Goal: Transaction & Acquisition: Purchase product/service

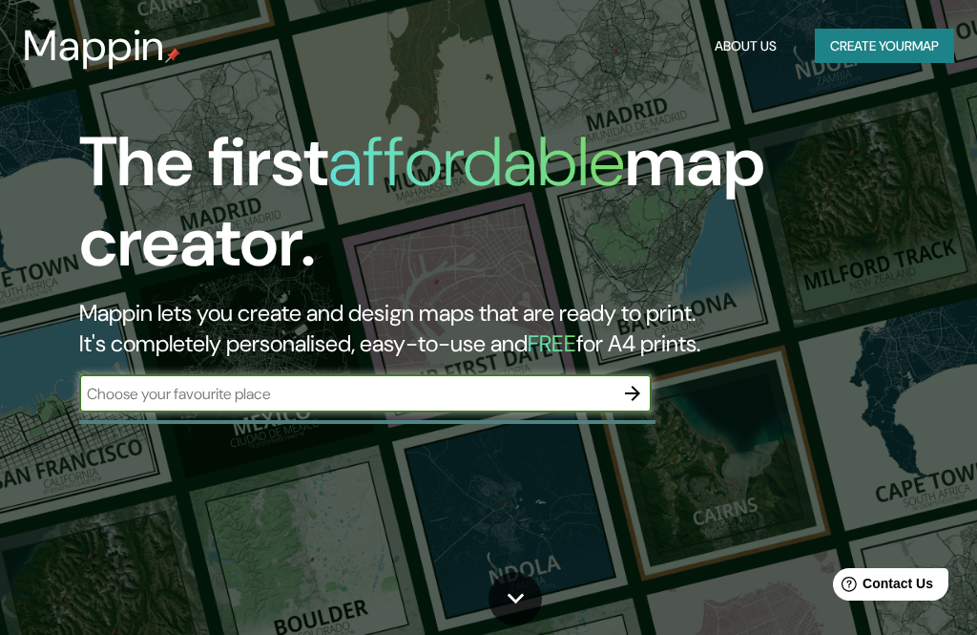
click at [420, 387] on input "text" at bounding box center [346, 394] width 534 height 22
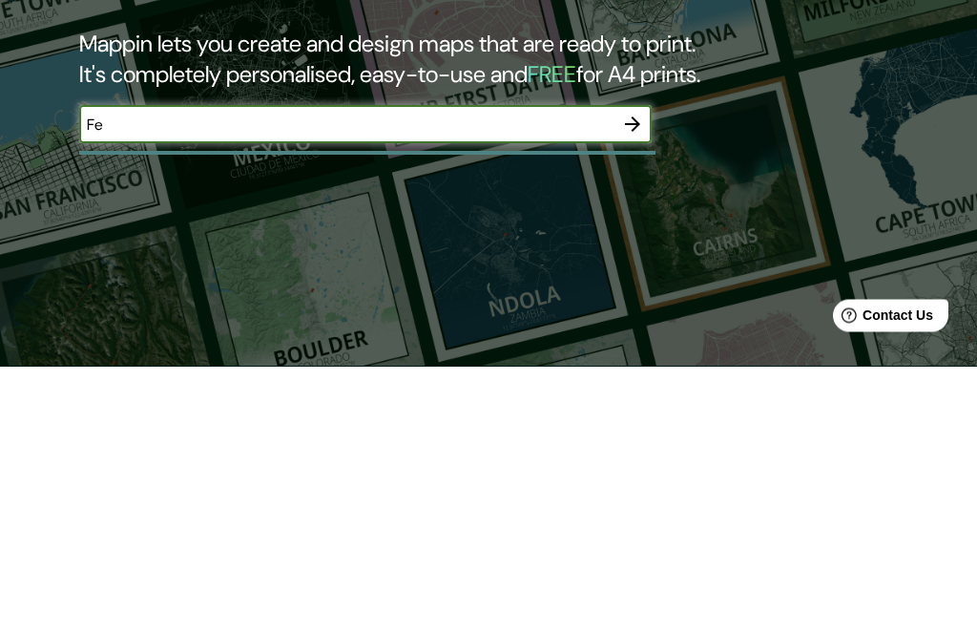
type input "F"
type input "Avenida cataluña valencia"
click at [635, 386] on icon "button" at bounding box center [632, 393] width 15 height 15
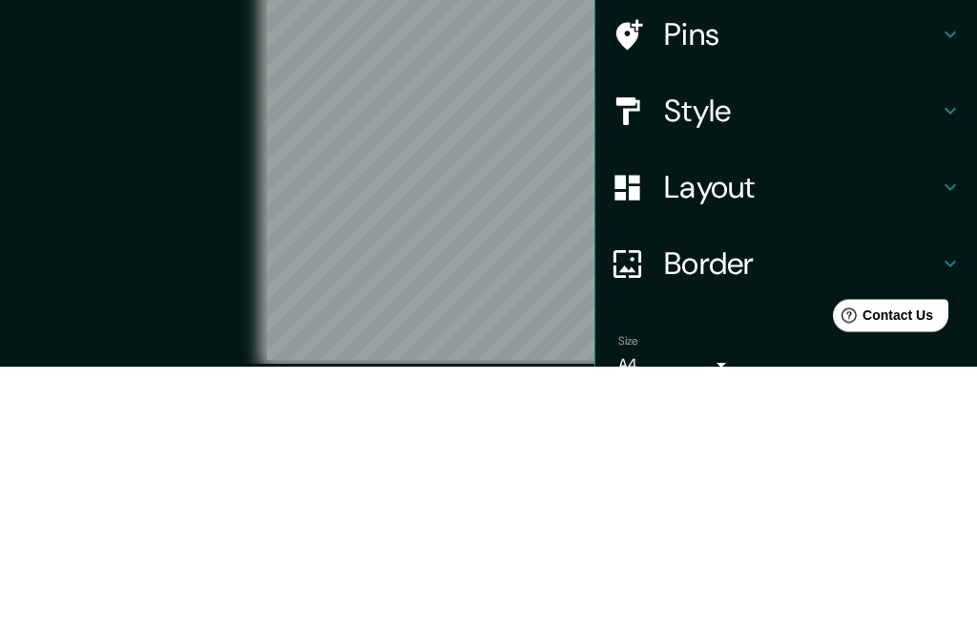
scroll to position [83, 0]
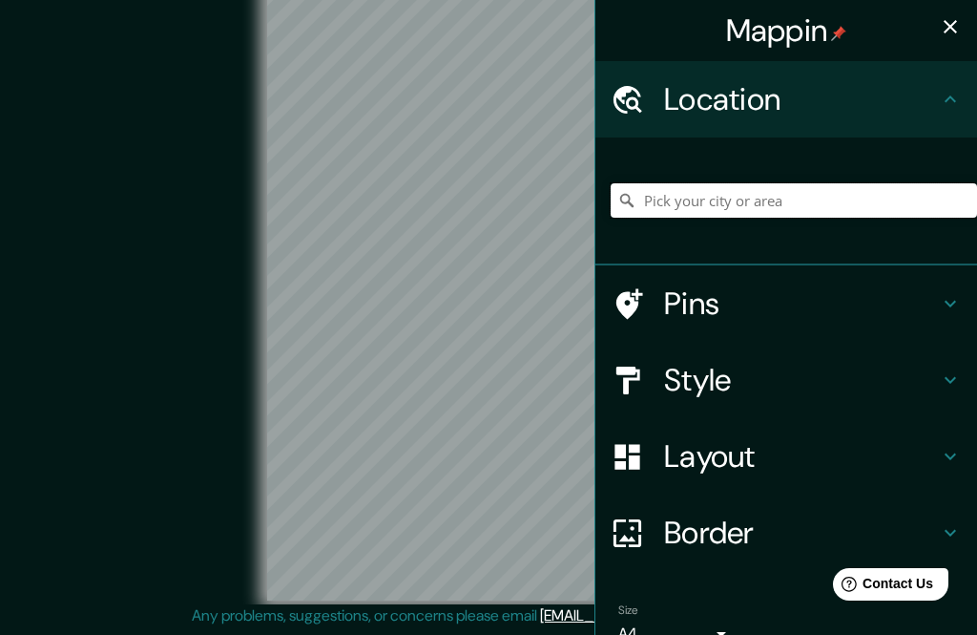
click at [771, 206] on input "Pick your city or area" at bounding box center [794, 200] width 366 height 34
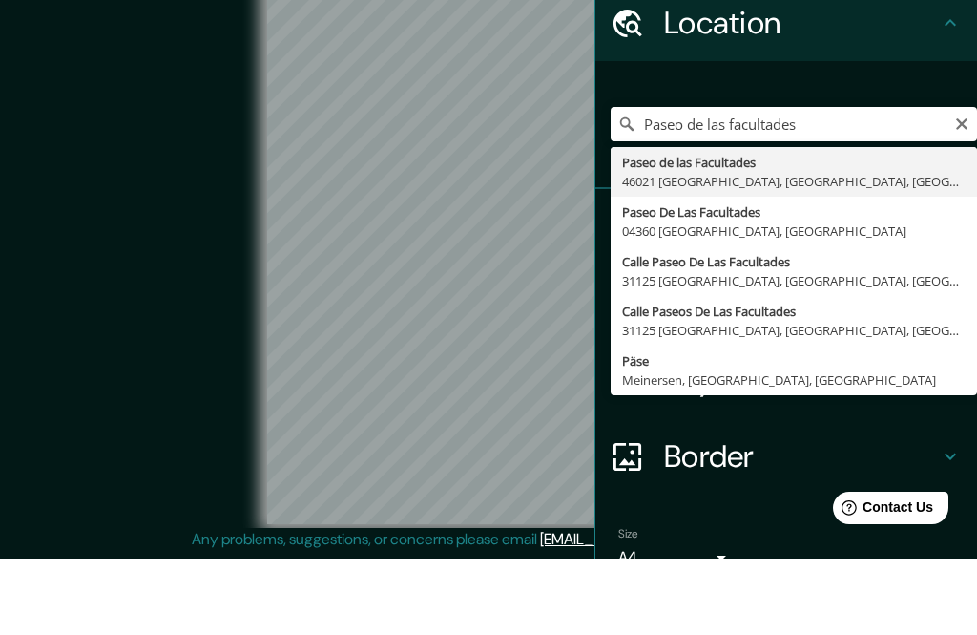
type input "Paseo de las Facultades, 46021 València, provincia de Valencia, España"
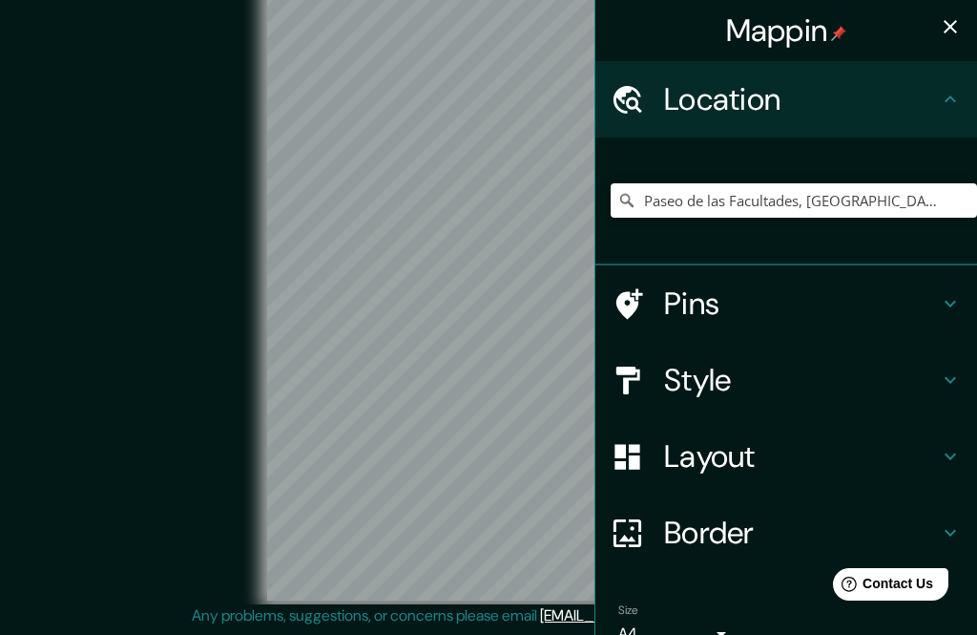
click at [942, 375] on icon at bounding box center [950, 379] width 23 height 23
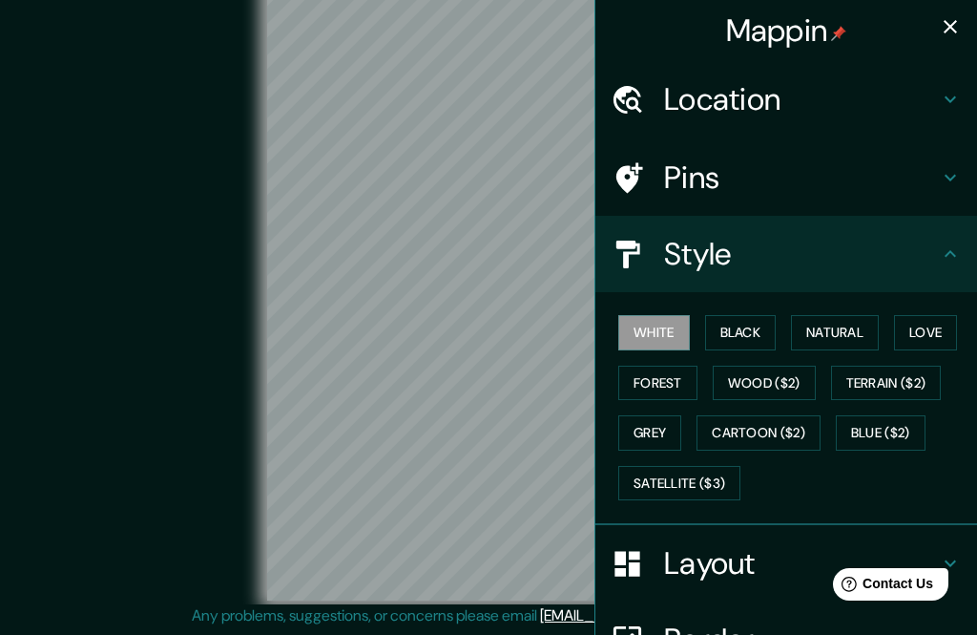
click at [935, 241] on h4 "Style" at bounding box center [801, 254] width 275 height 38
click at [744, 562] on h4 "Layout" at bounding box center [801, 563] width 275 height 38
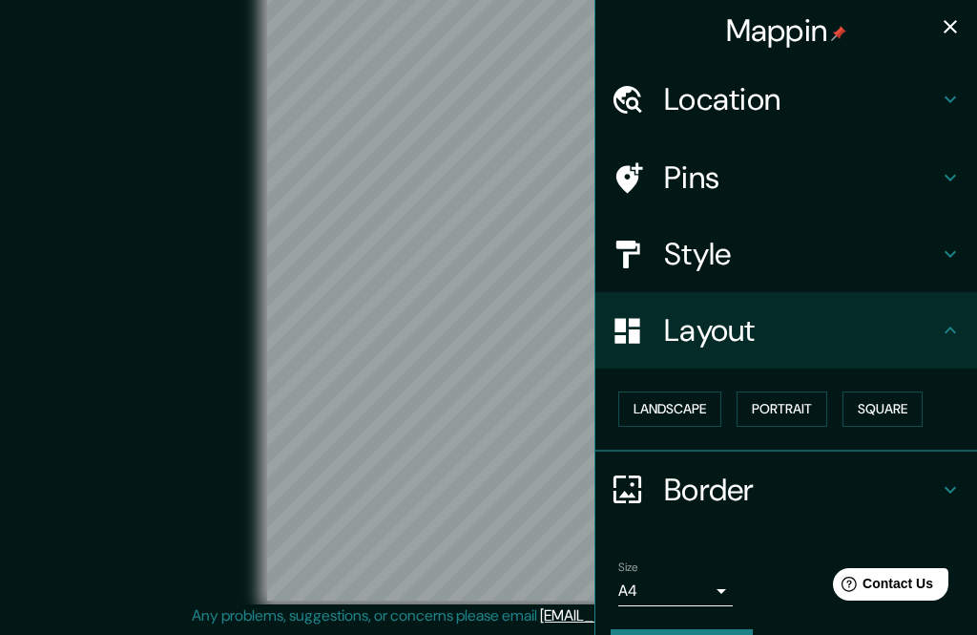
click at [675, 401] on button "Landscape" at bounding box center [669, 408] width 103 height 35
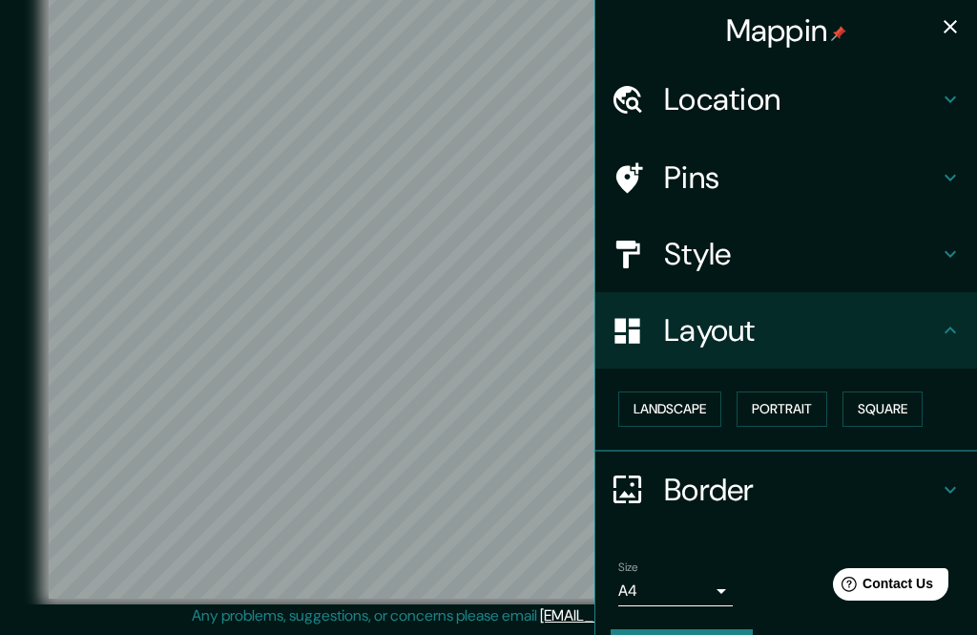
click at [784, 413] on button "Portrait" at bounding box center [782, 408] width 91 height 35
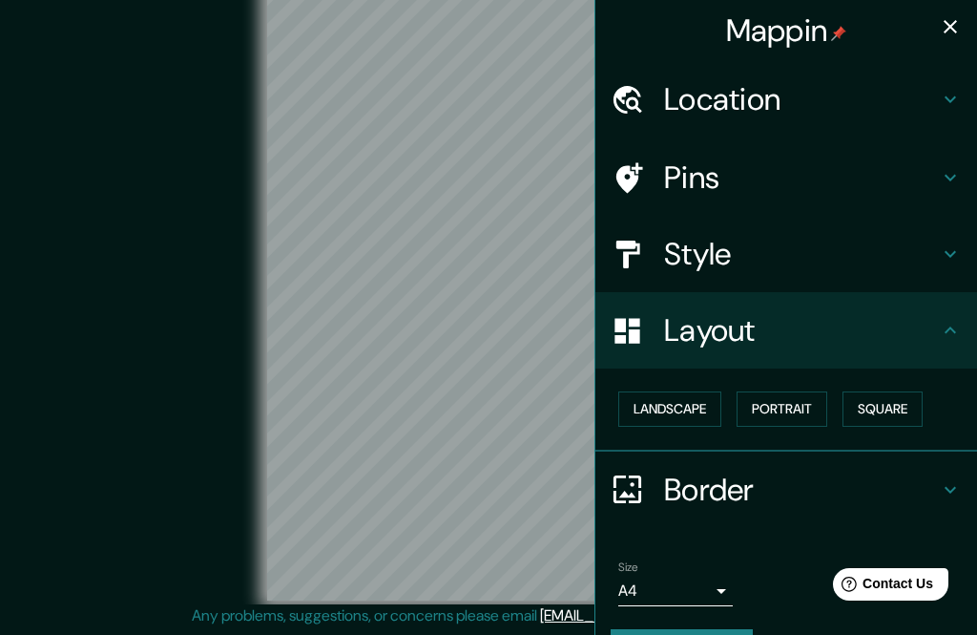
click at [900, 408] on button "Square" at bounding box center [883, 408] width 80 height 35
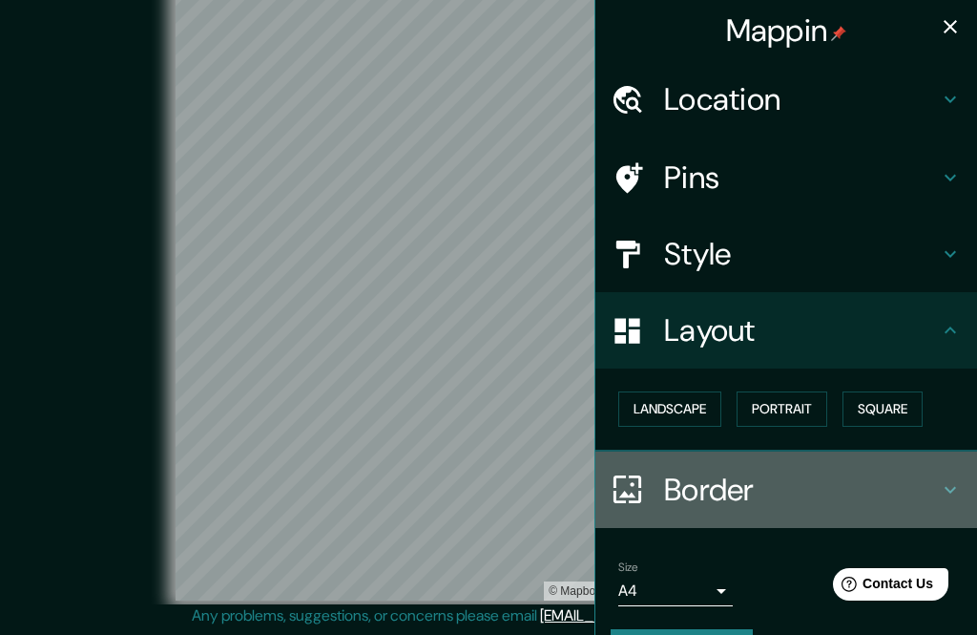
click at [739, 481] on h4 "Border" at bounding box center [801, 490] width 275 height 38
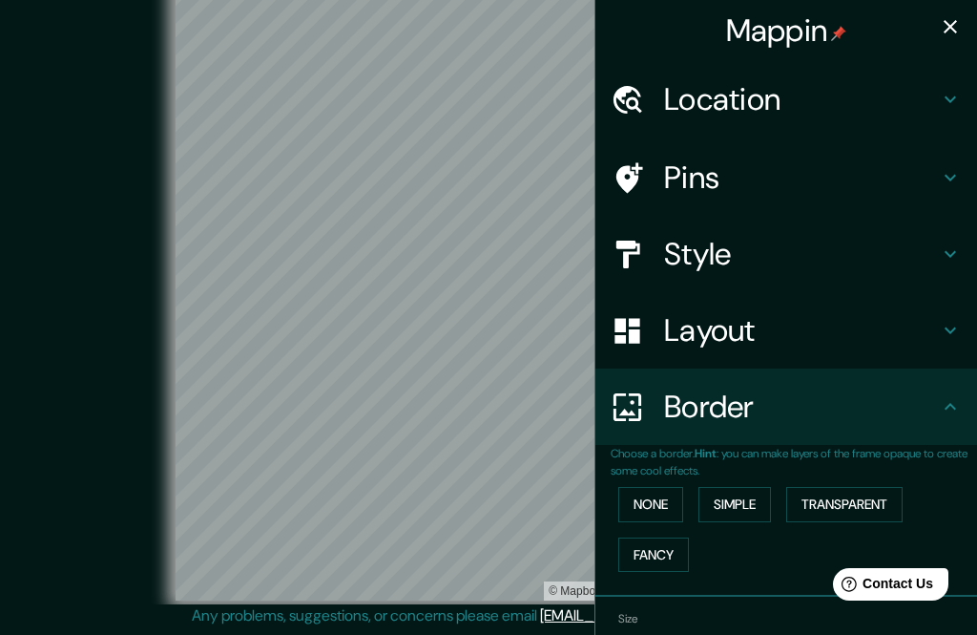
click at [659, 557] on button "Fancy" at bounding box center [653, 554] width 71 height 35
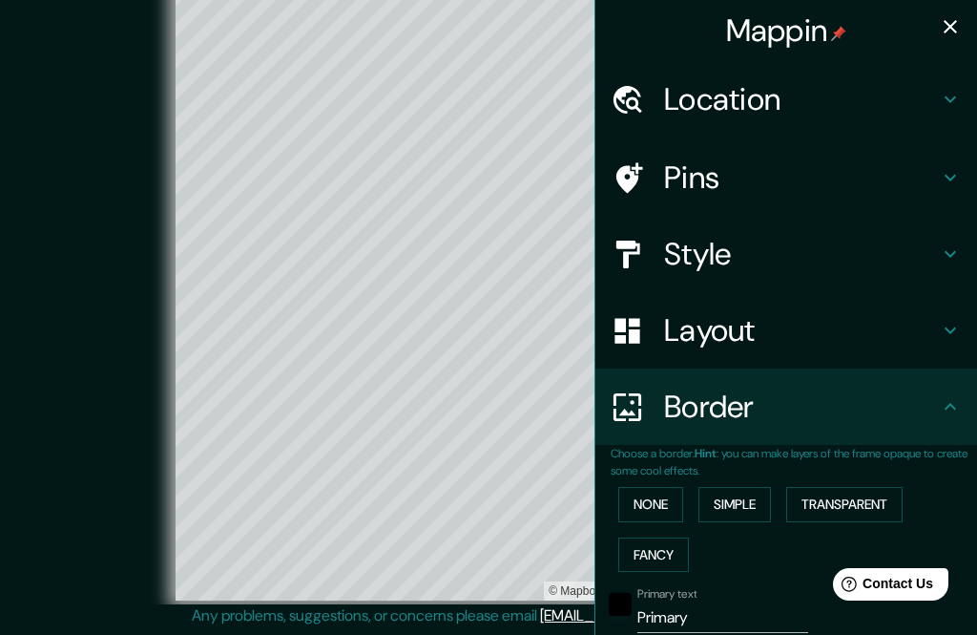
click at [955, 25] on icon "button" at bounding box center [950, 26] width 23 height 23
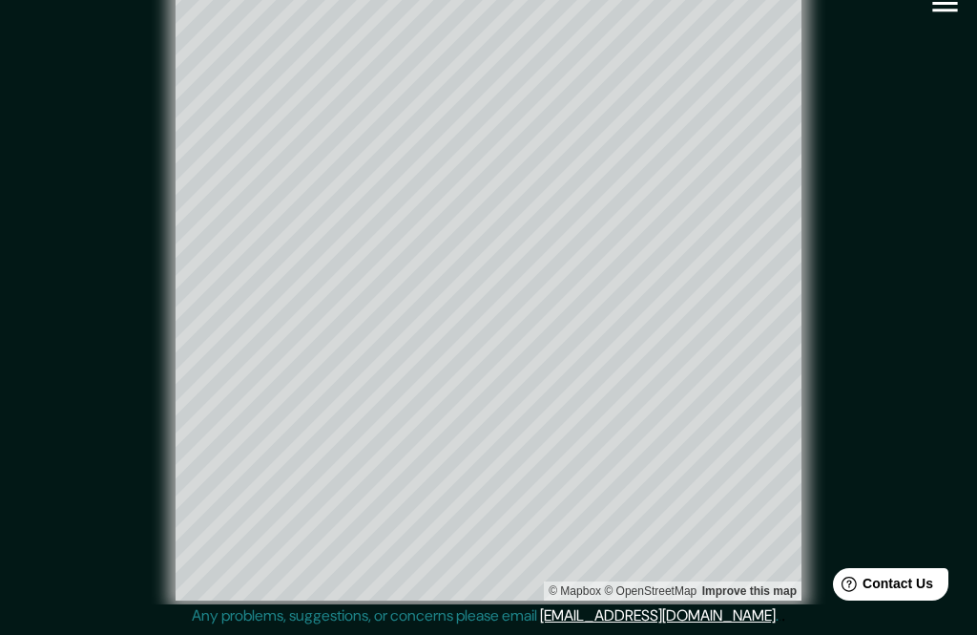
type input "262"
type input "52"
type input "26"
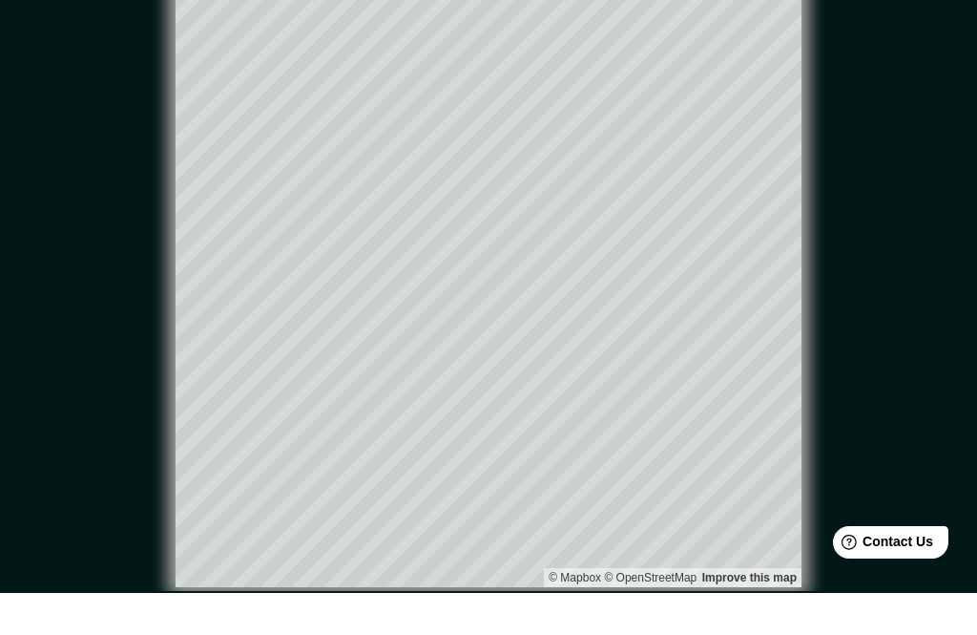
scroll to position [42, 0]
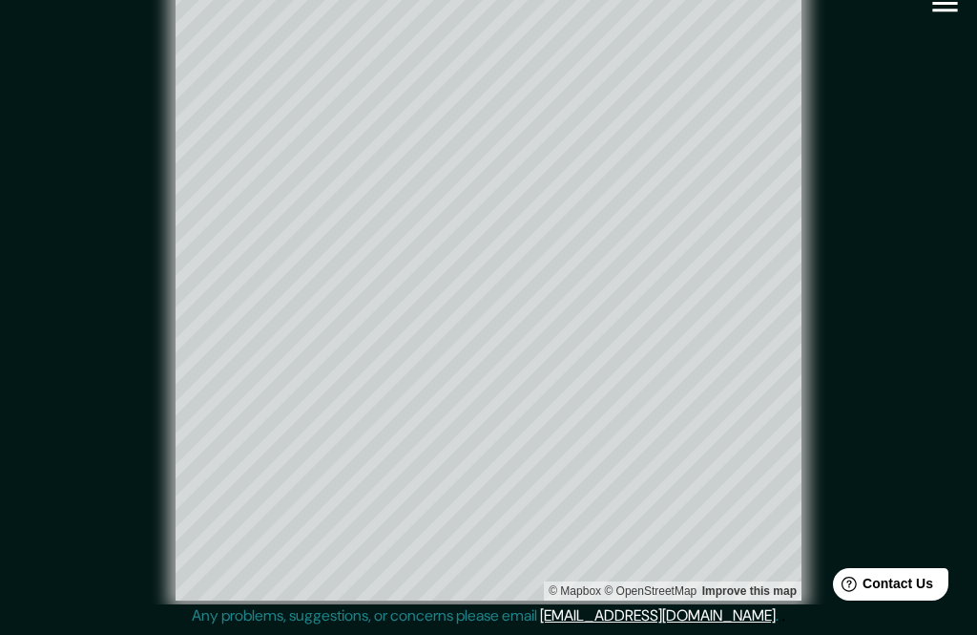
click at [911, 96] on div "© Mapbox © OpenStreetMap Improve this map" at bounding box center [489, 288] width 880 height 572
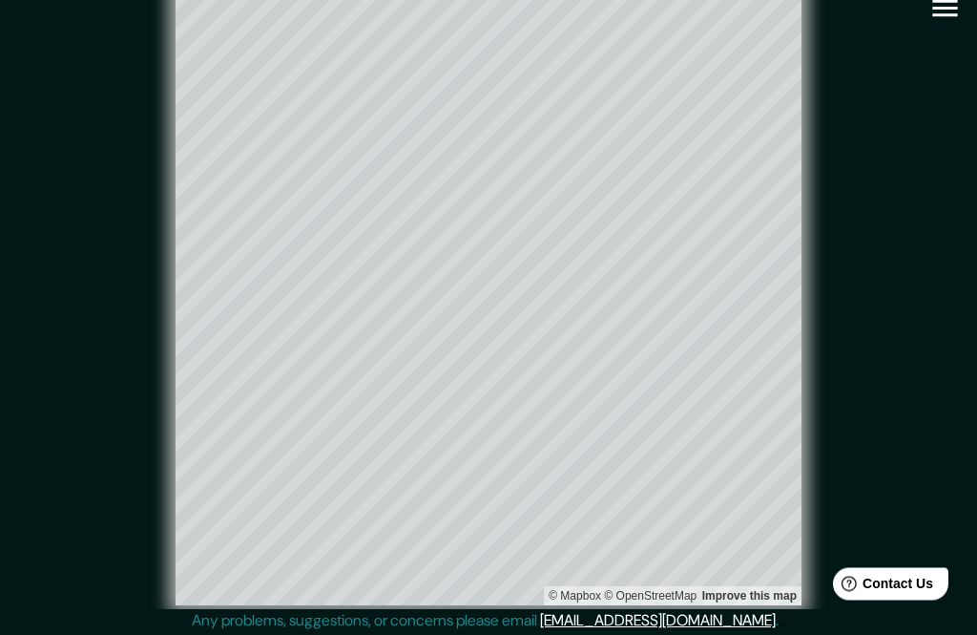
scroll to position [0, 0]
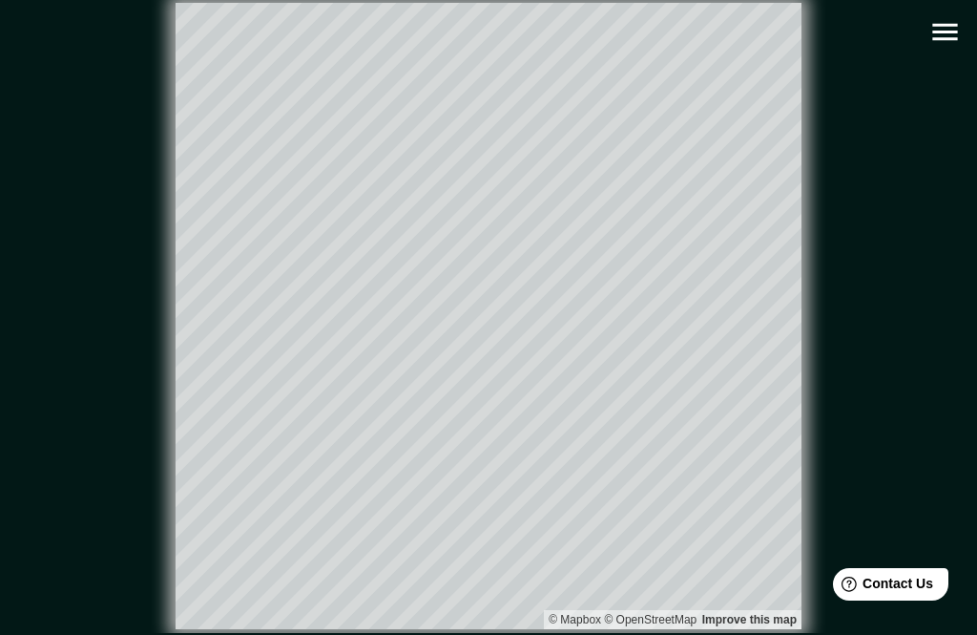
click at [945, 26] on icon "button" at bounding box center [944, 32] width 25 height 17
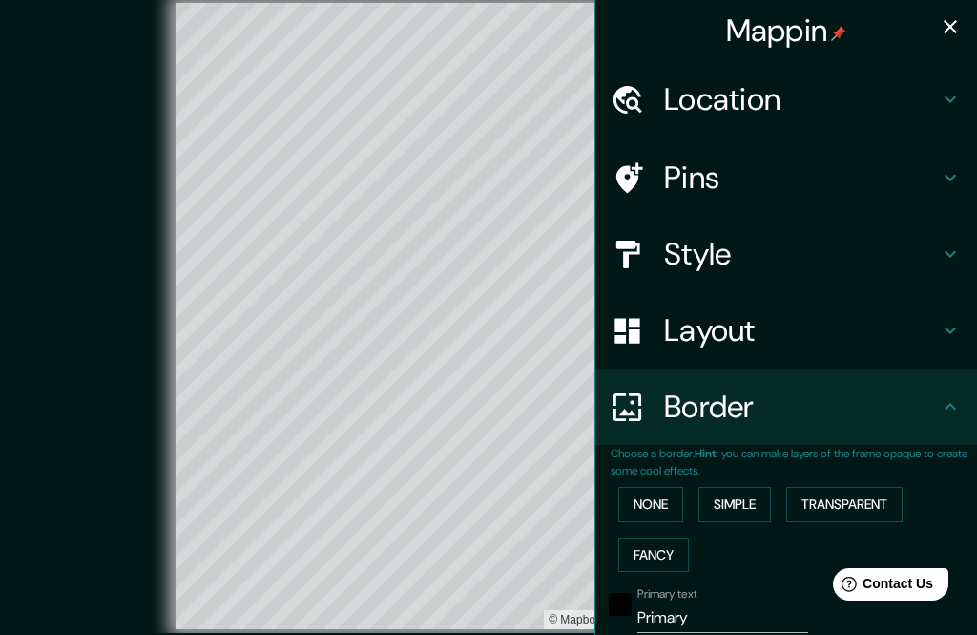
type input "262"
type input "52"
type input "26"
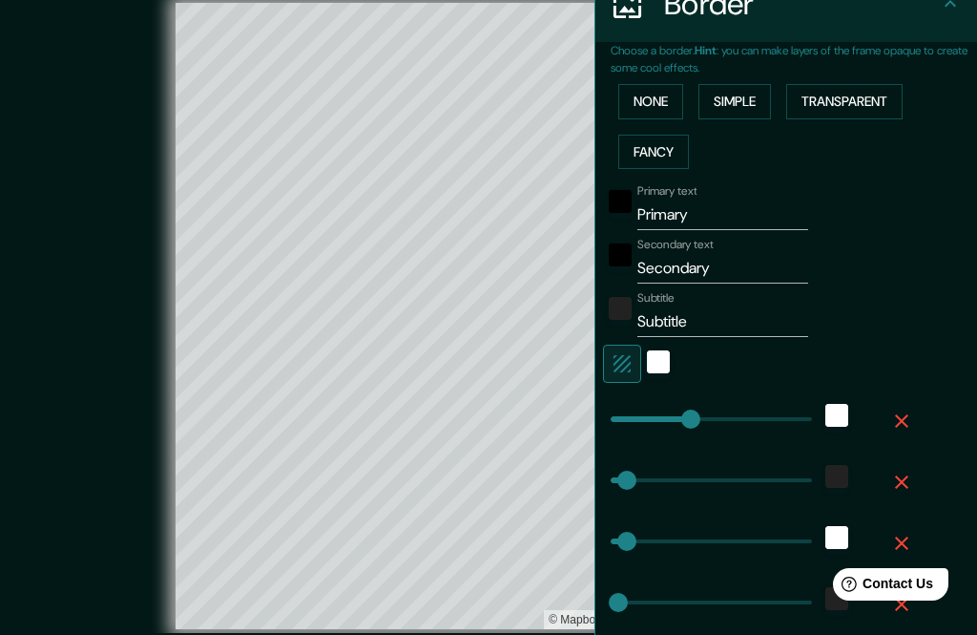
scroll to position [371, 0]
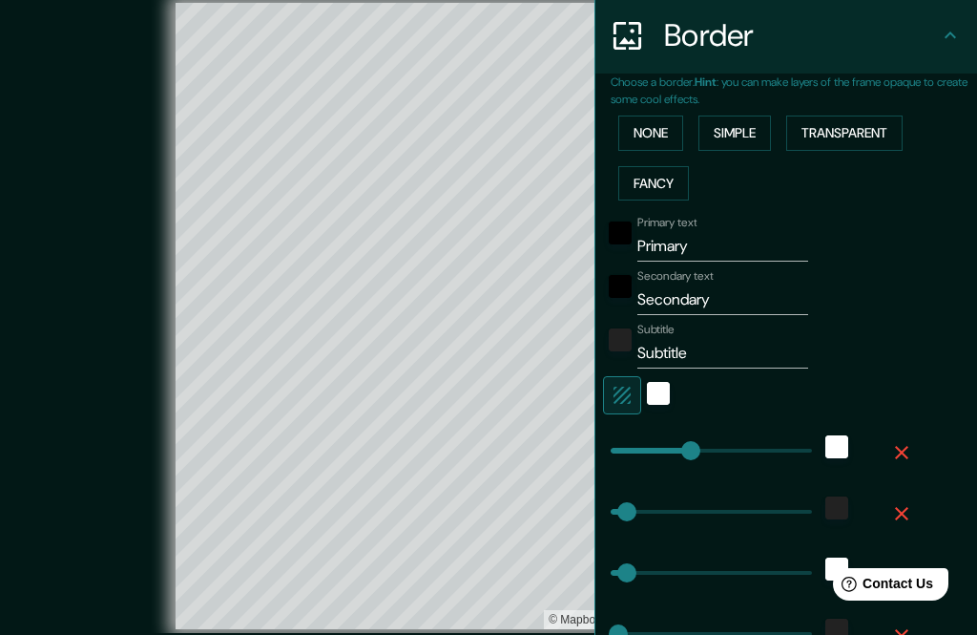
click at [723, 236] on input "Primary" at bounding box center [723, 246] width 171 height 31
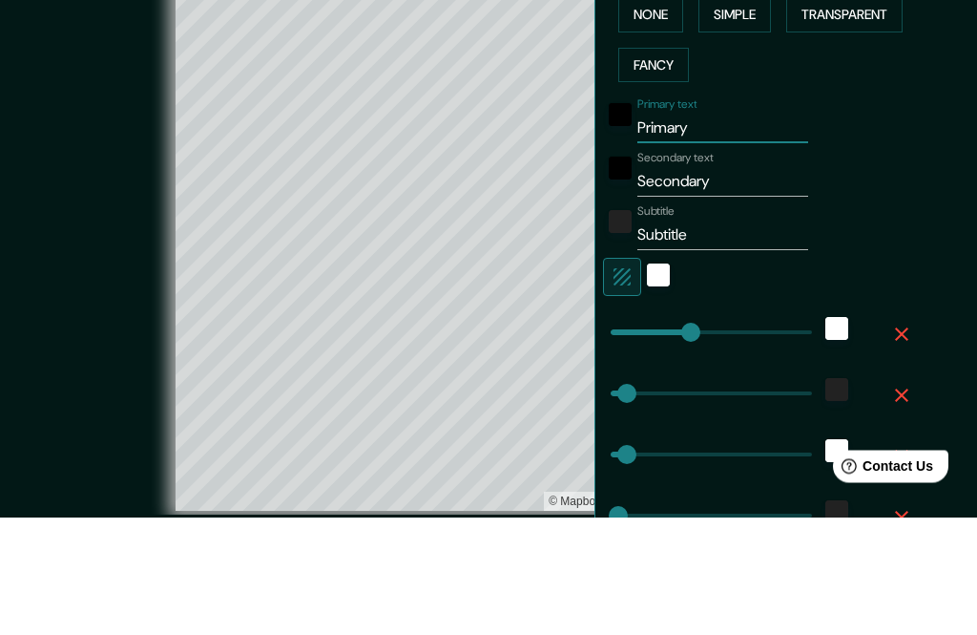
type input "Primar"
type input "262"
type input "52"
type input "26"
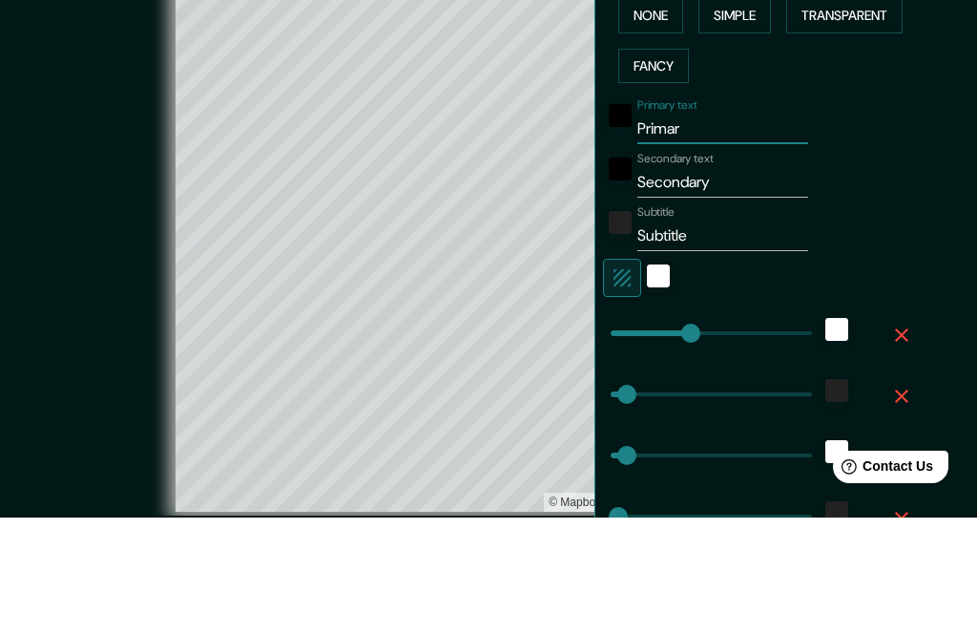
type input "Prima"
type input "262"
type input "52"
type input "26"
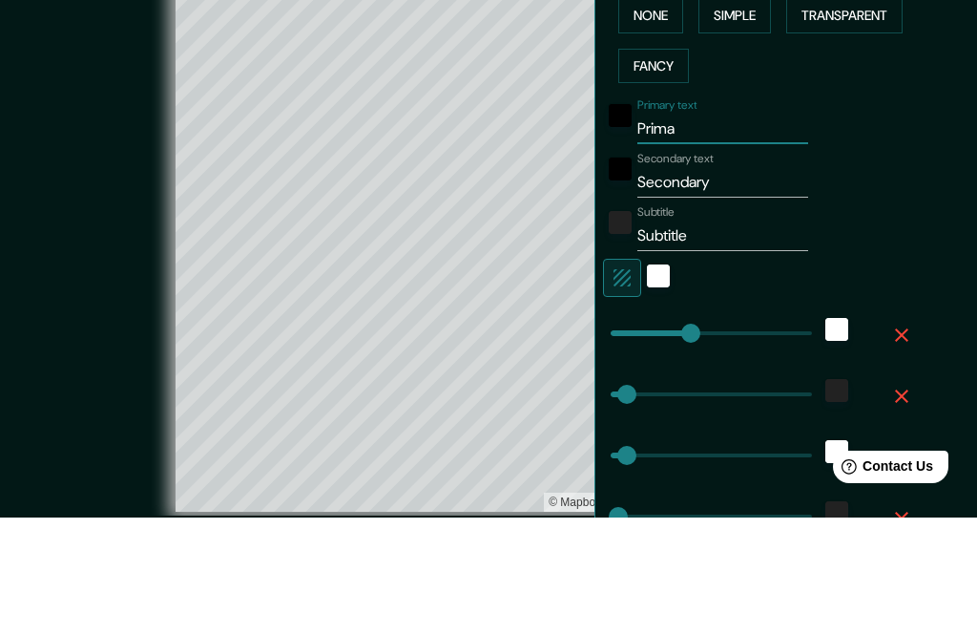
type input "Prim"
type input "262"
type input "52"
type input "26"
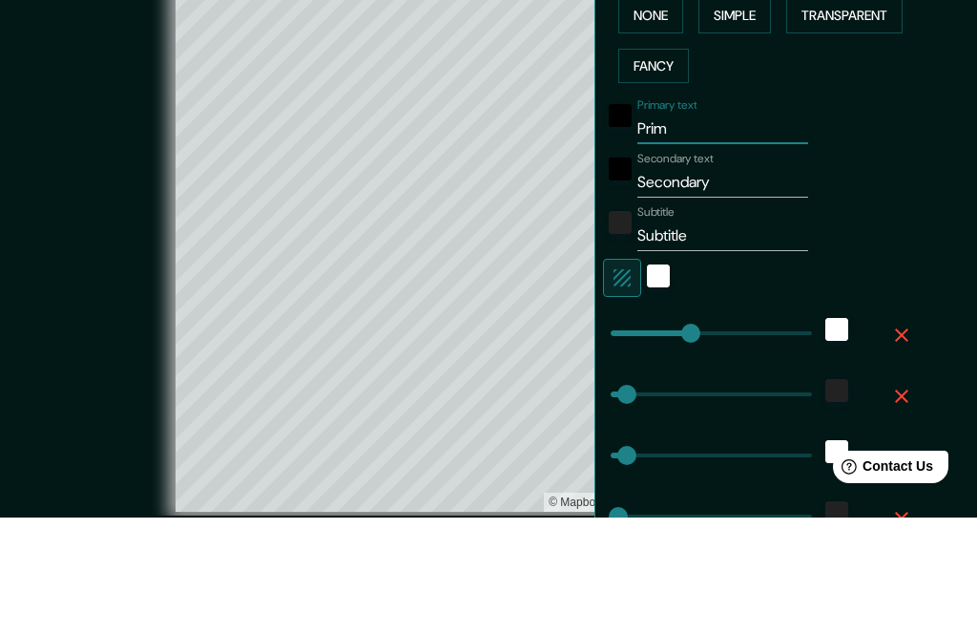
type input "Pri"
type input "262"
type input "52"
type input "26"
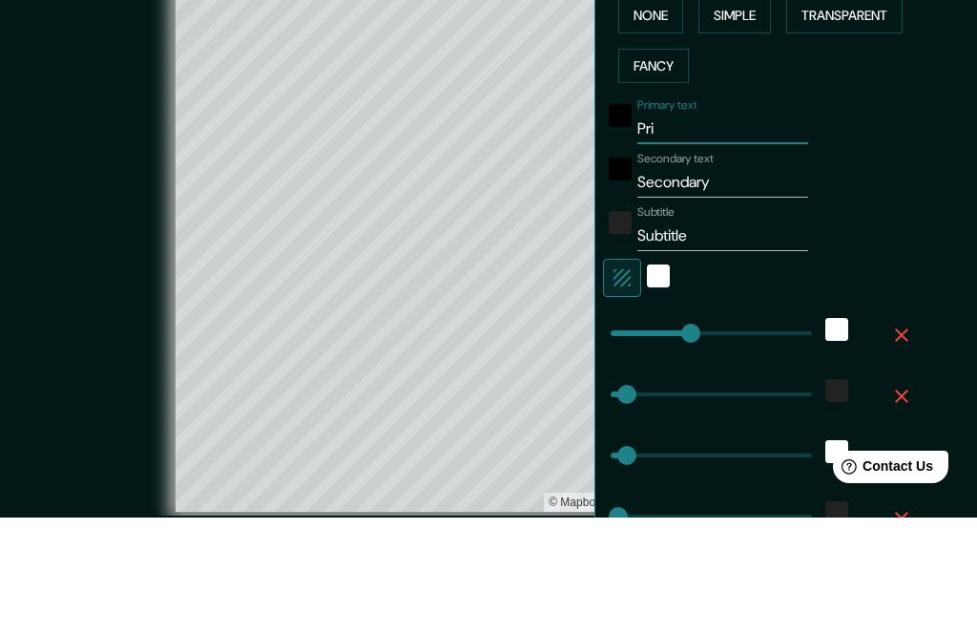
type input "Pr"
type input "262"
type input "52"
type input "26"
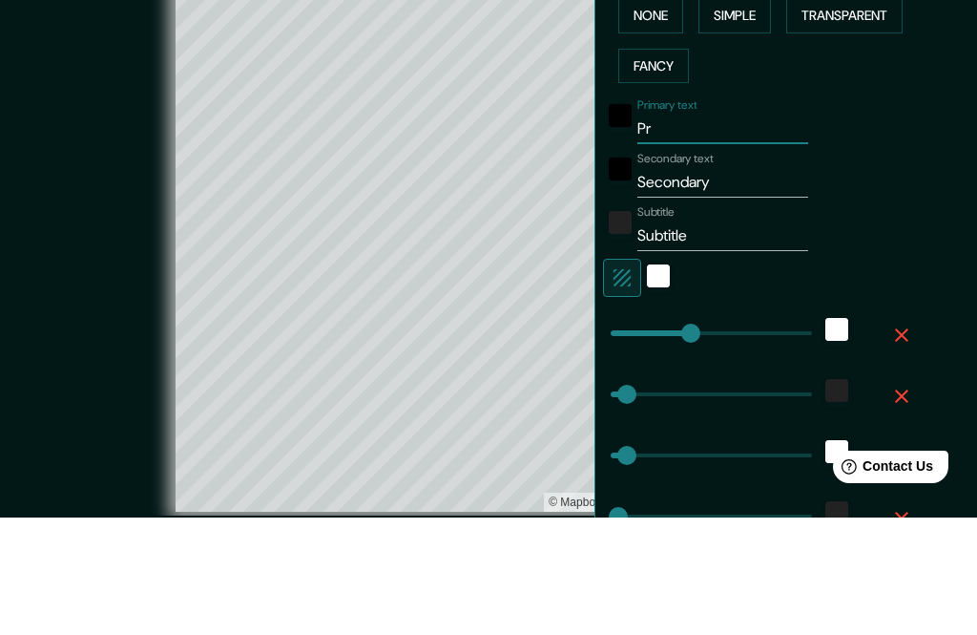
type input "P"
type input "262"
type input "52"
type input "26"
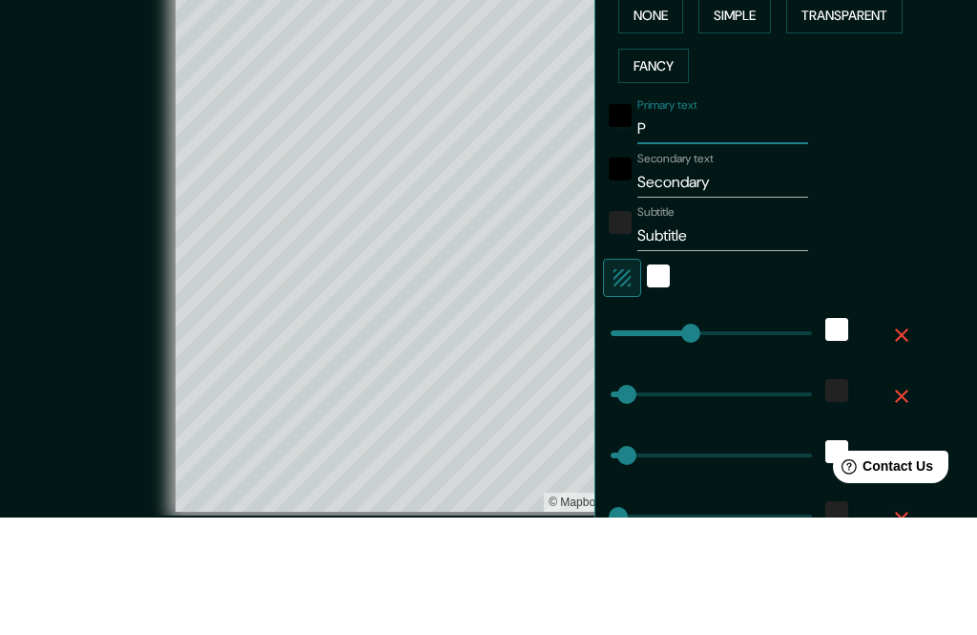
type input "262"
type input "52"
type input "26"
type input "F"
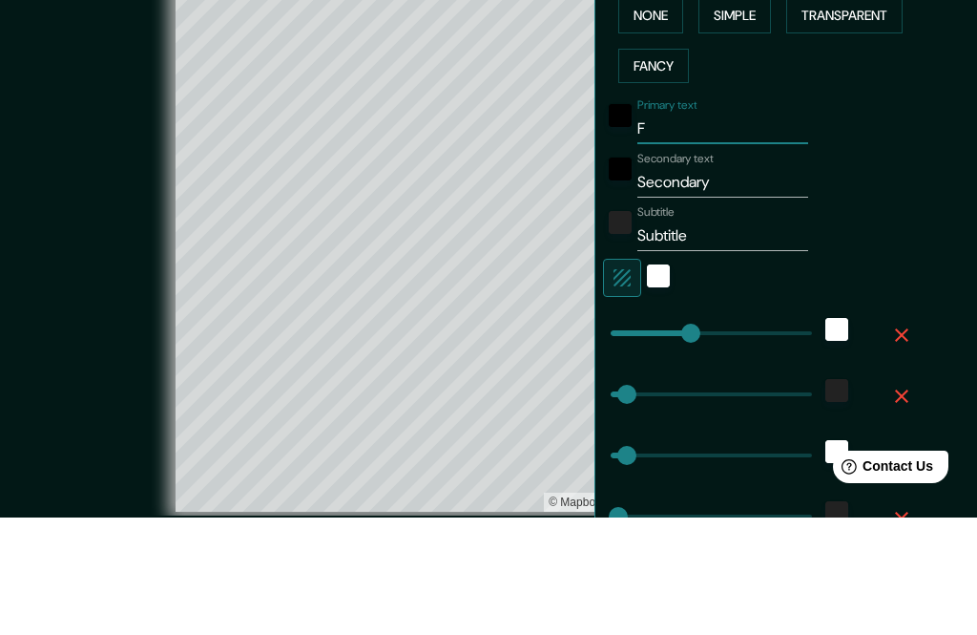
type input "262"
type input "52"
type input "26"
type input "Fe"
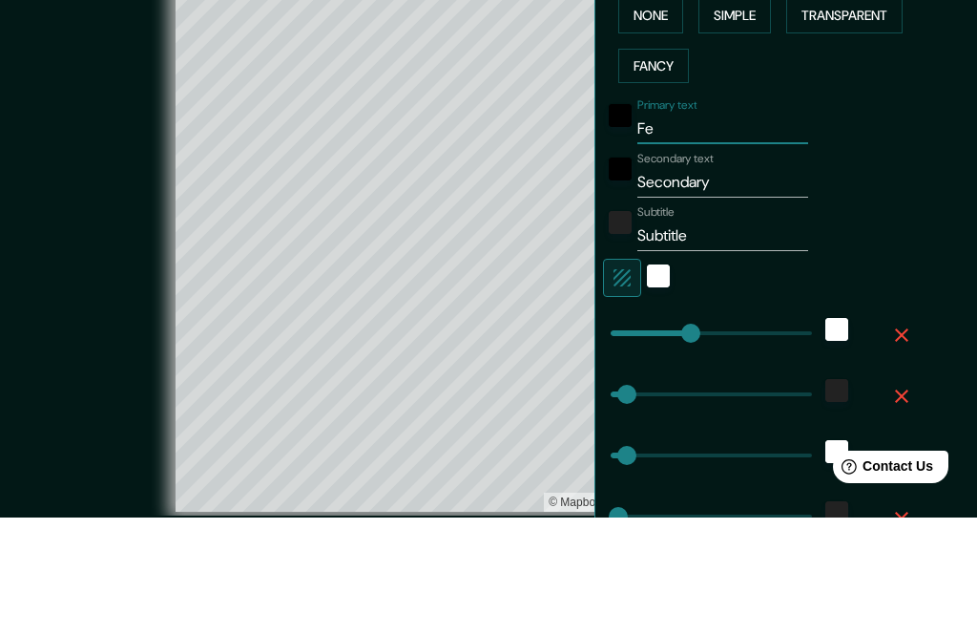
type input "262"
type input "52"
type input "26"
type input "Fed"
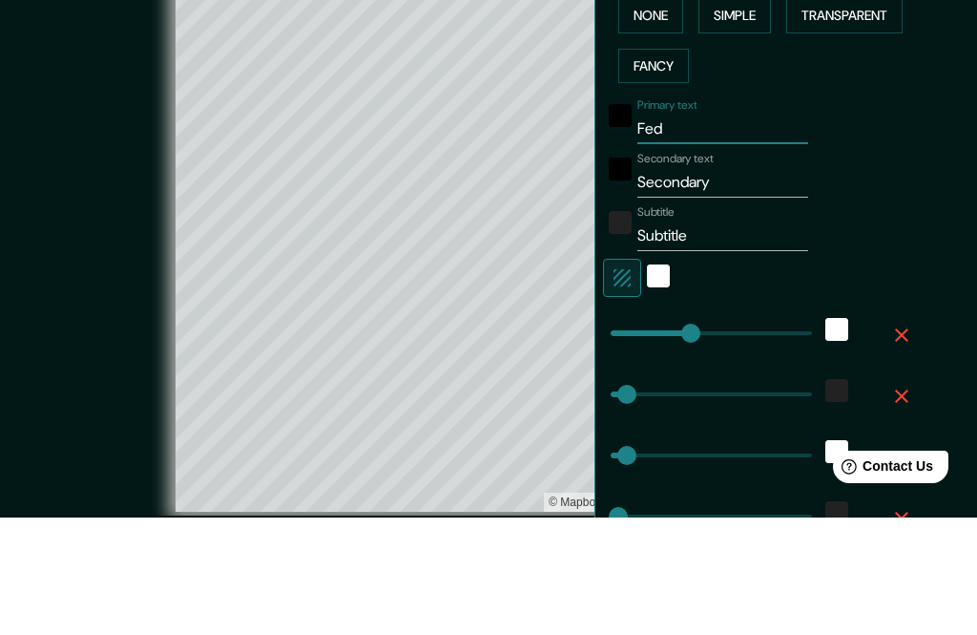
type input "262"
type input "52"
type input "26"
type input "Fede"
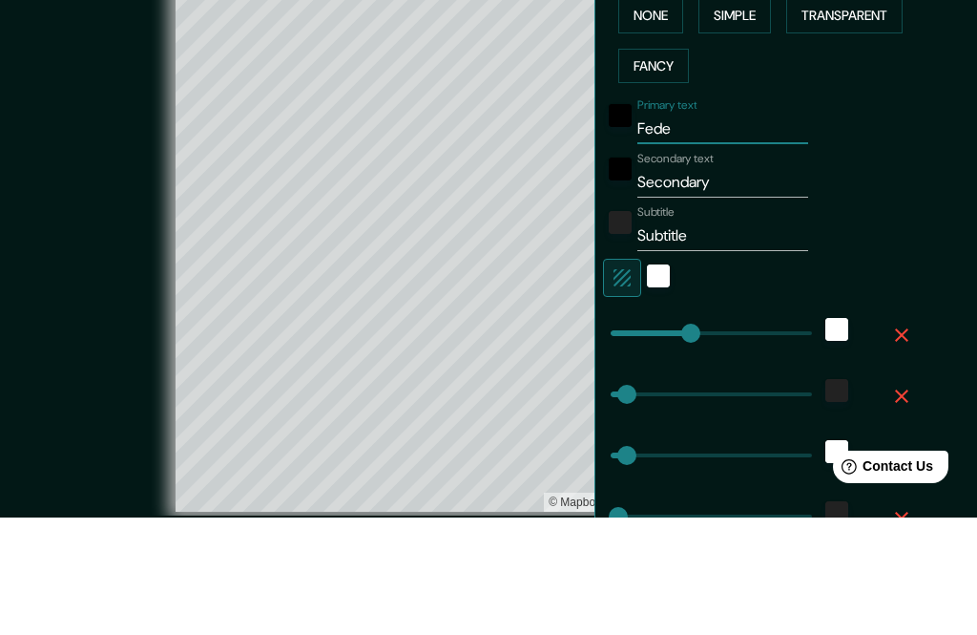
type input "262"
type input "52"
type input "26"
type input "Feder"
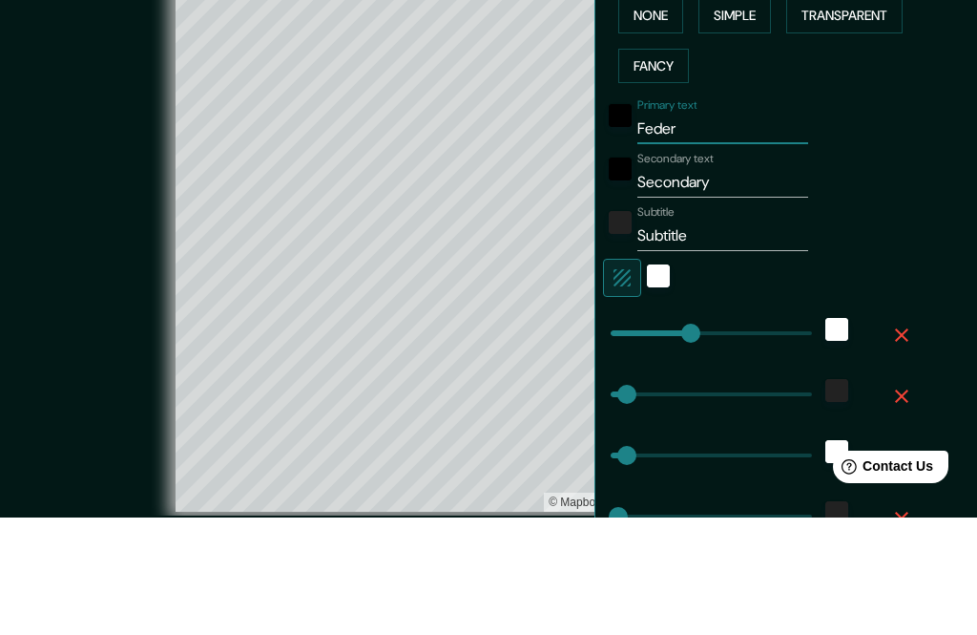
type input "262"
type input "52"
type input "26"
type input "Federi"
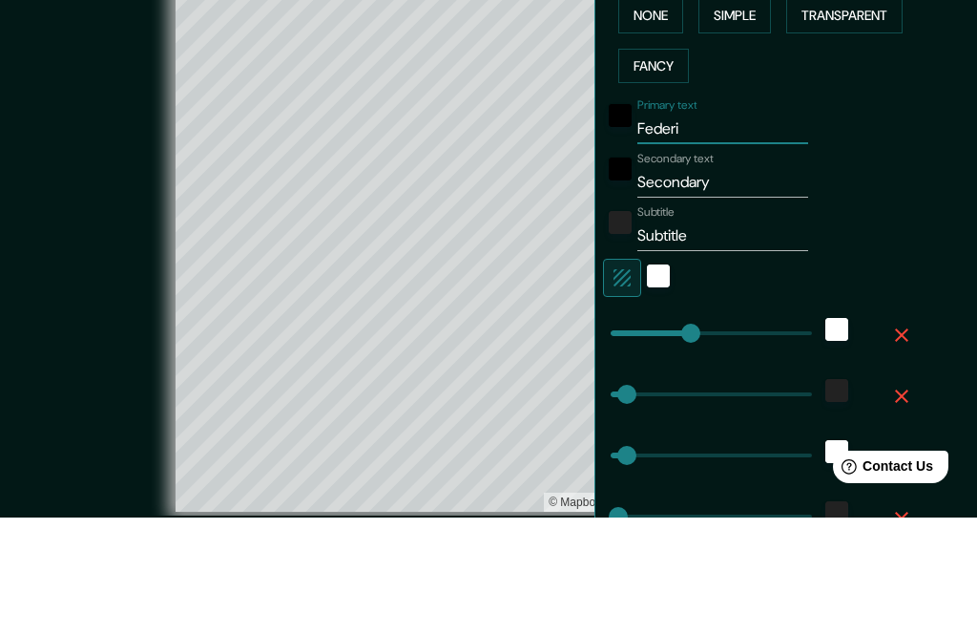
type input "262"
type input "52"
type input "26"
type input "Federic"
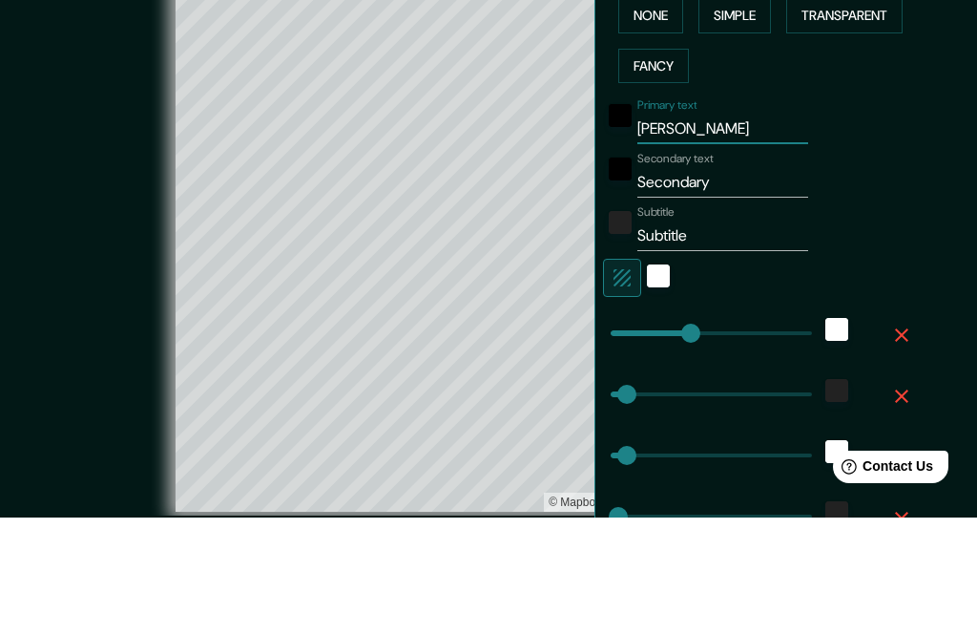
type input "262"
type input "52"
type input "26"
type input "Federico"
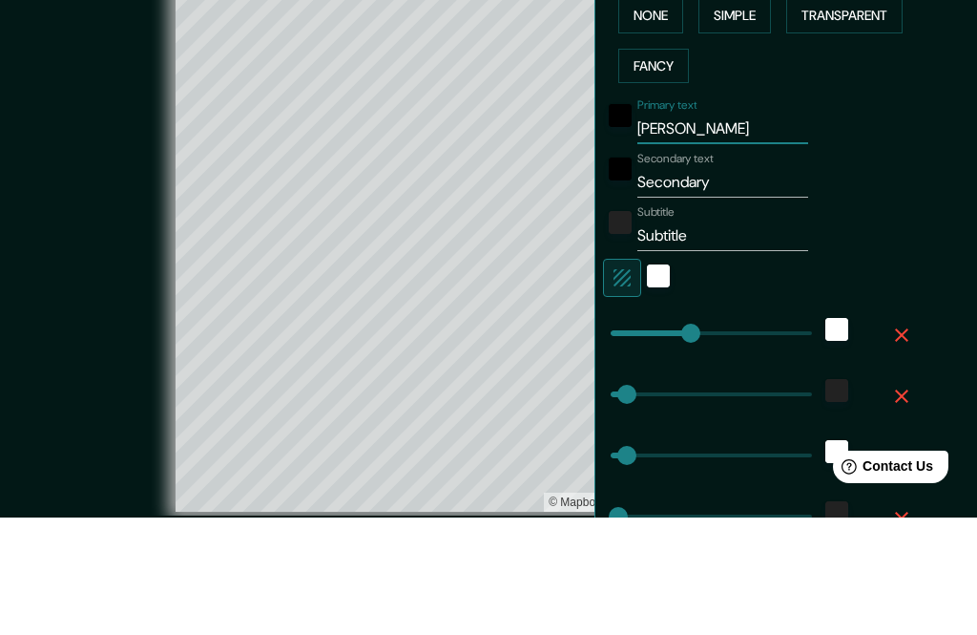
type input "262"
type input "52"
type input "26"
type input "Federico"
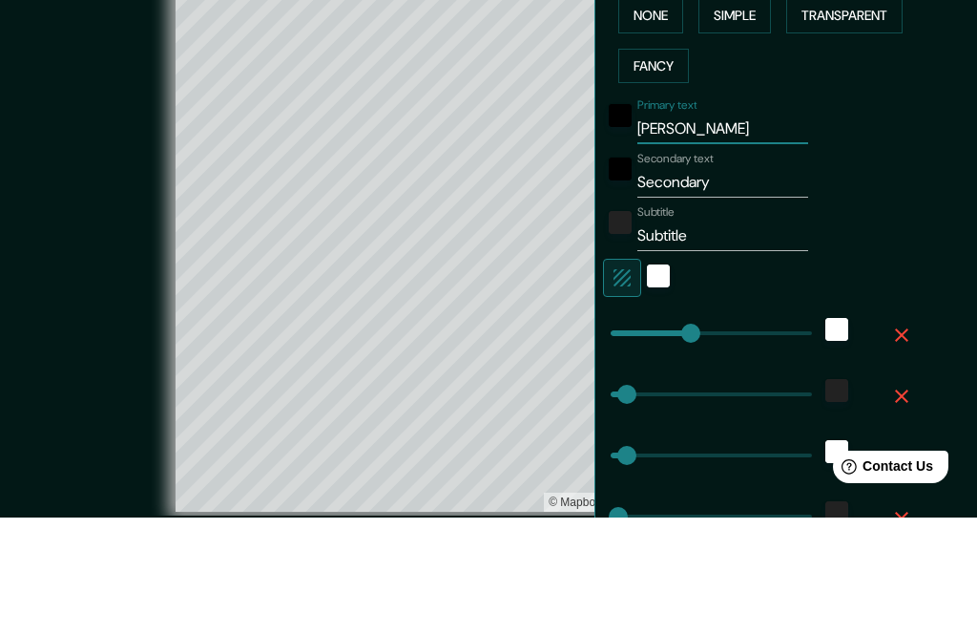
type input "262"
type input "52"
type input "26"
type input "Federico g"
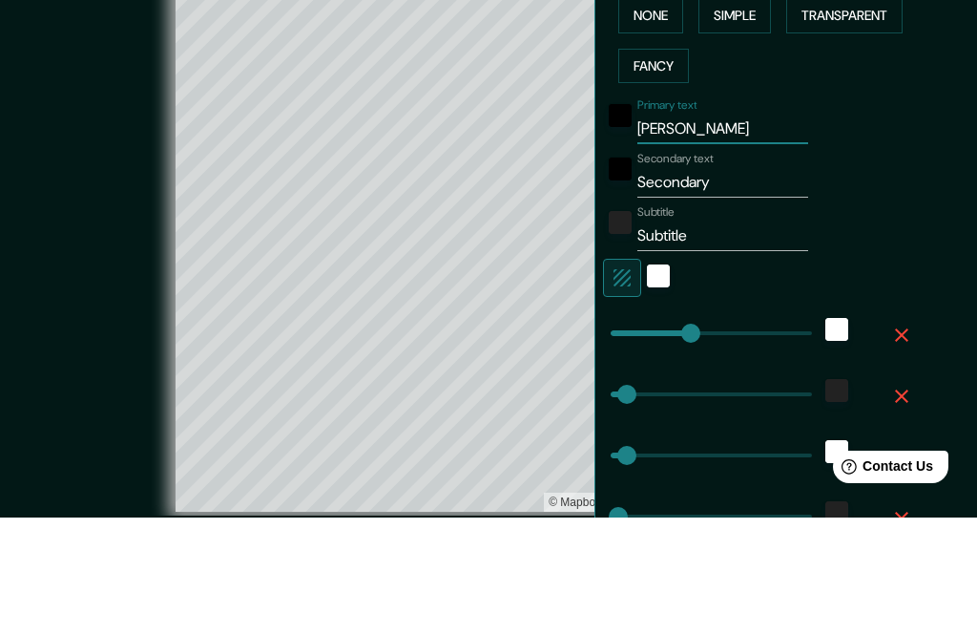
type input "262"
type input "52"
type input "26"
type input "Federico ga"
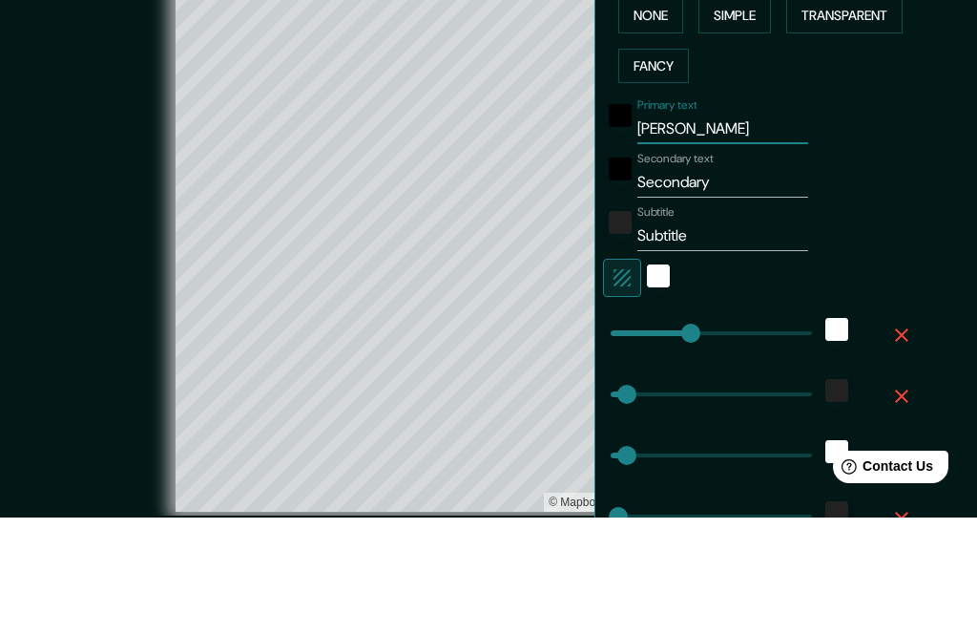
type input "262"
type input "52"
type input "26"
type input "Federico gar"
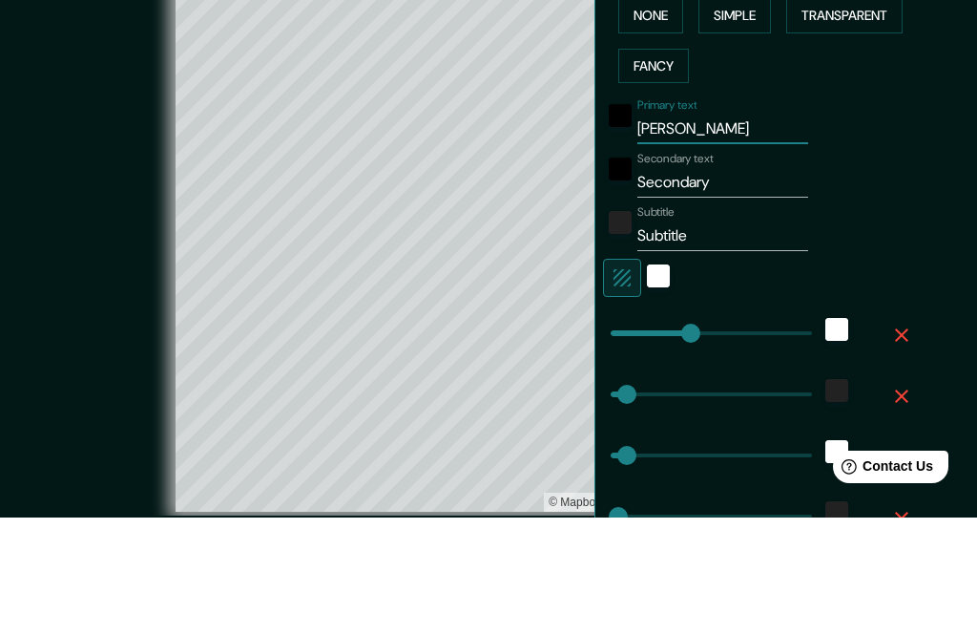
type input "262"
type input "52"
type input "26"
type input "Federico garc"
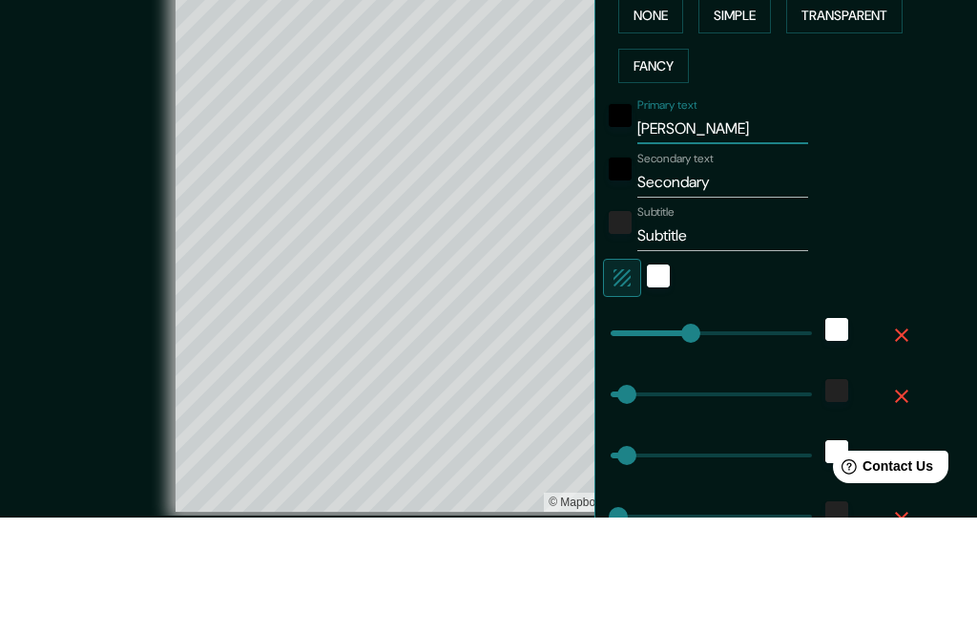
type input "262"
type input "52"
type input "26"
type input "Federico gar"
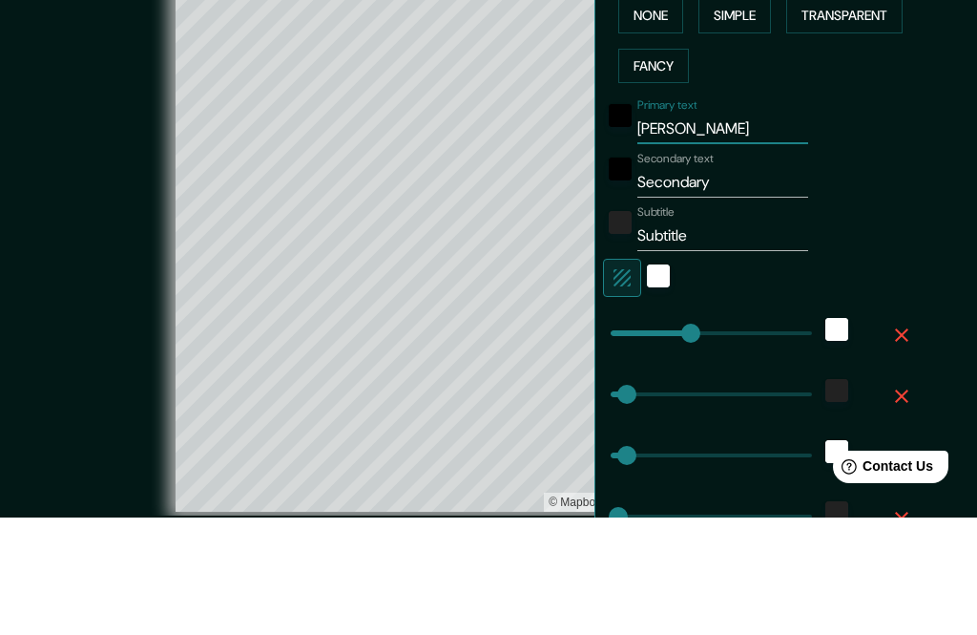
type input "262"
type input "52"
type input "26"
type input "Federico ga"
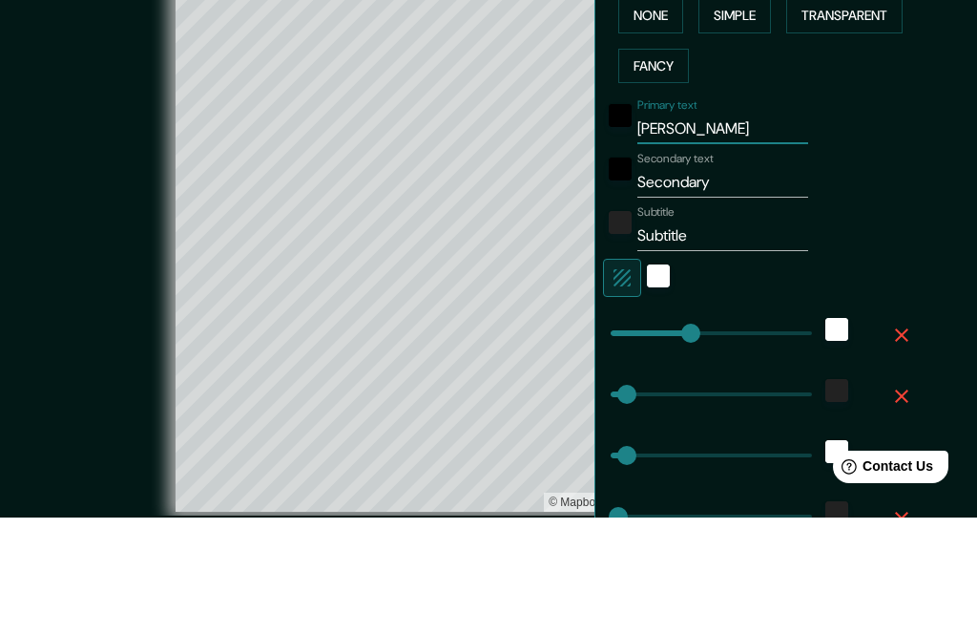
type input "262"
type input "52"
type input "26"
type input "Federico g"
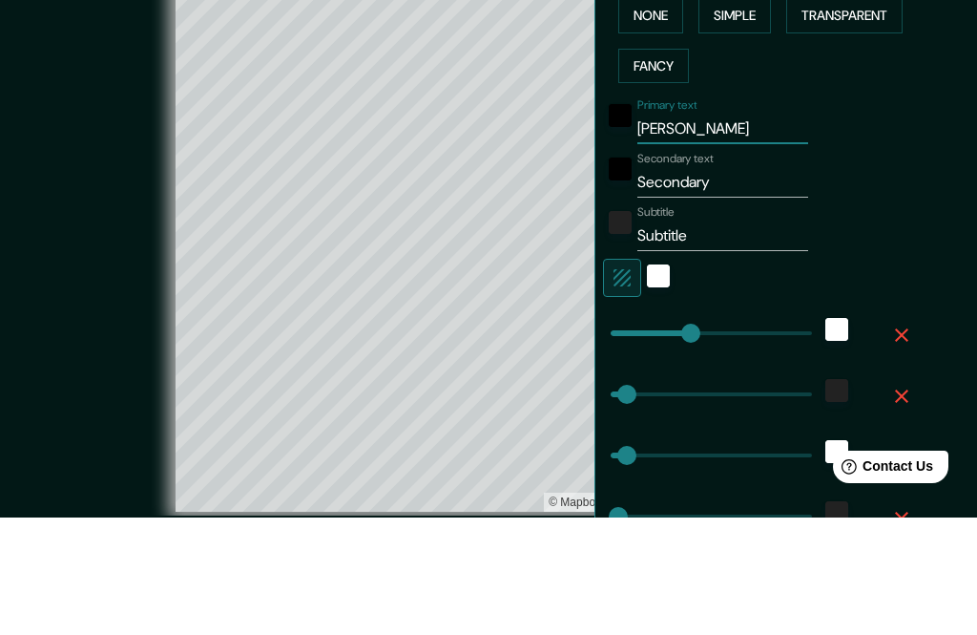
type input "262"
type input "52"
type input "26"
type input "Federico"
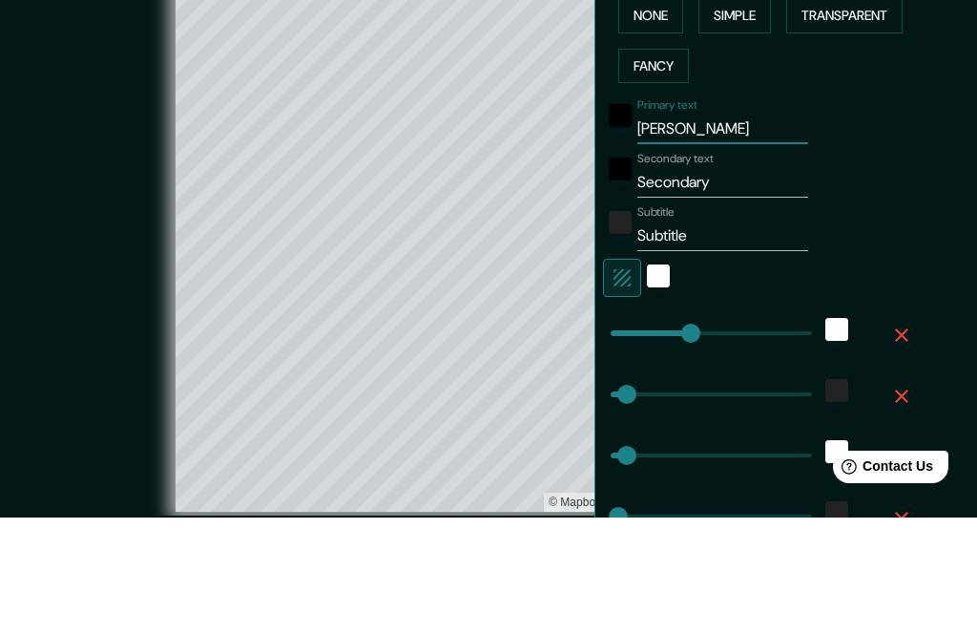
type input "262"
type input "52"
type input "26"
type input "Federico"
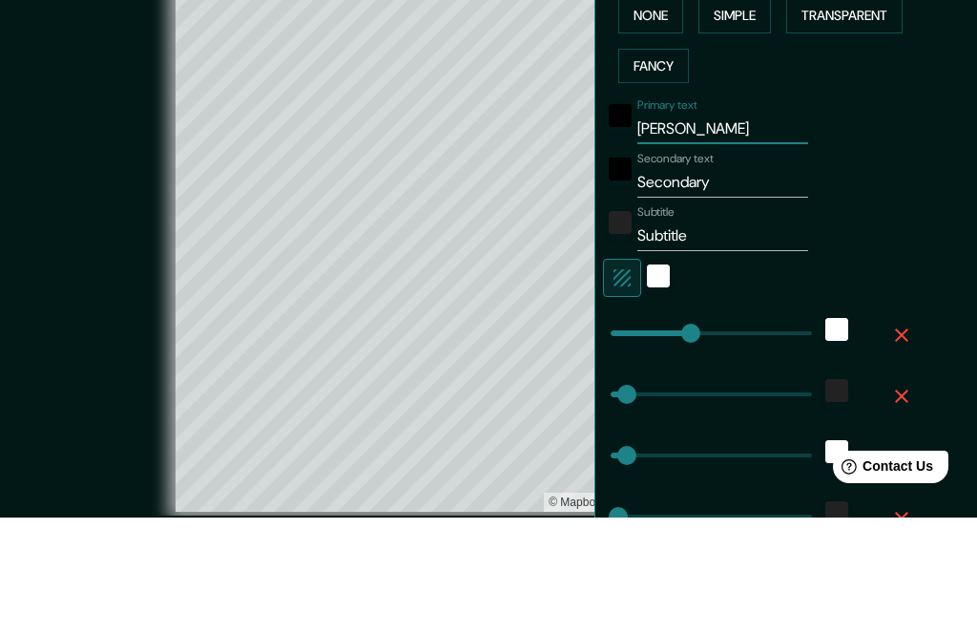
type input "262"
type input "52"
type input "26"
type input "Federic"
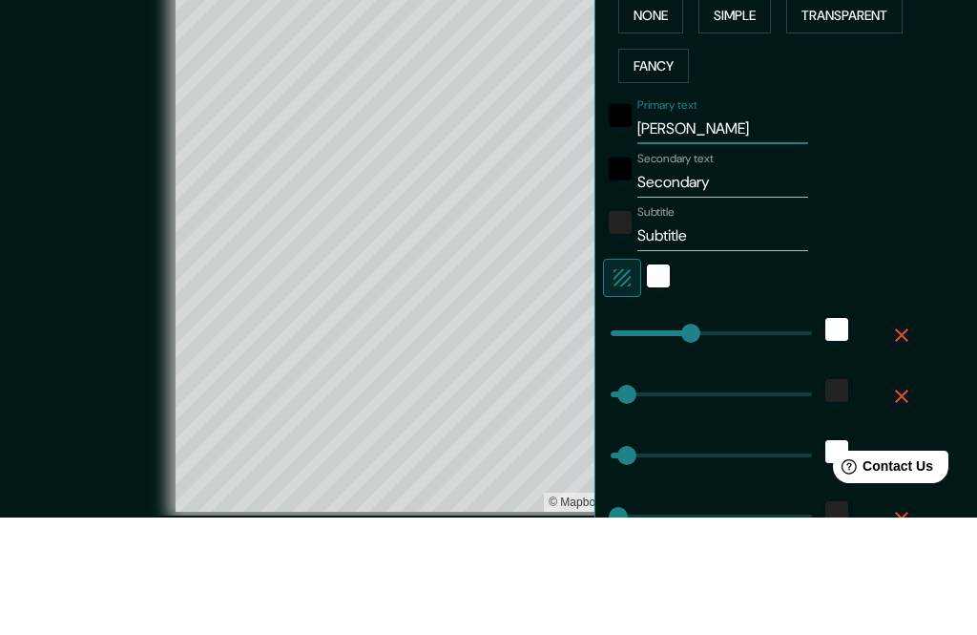
type input "262"
type input "52"
type input "26"
type input "Federi"
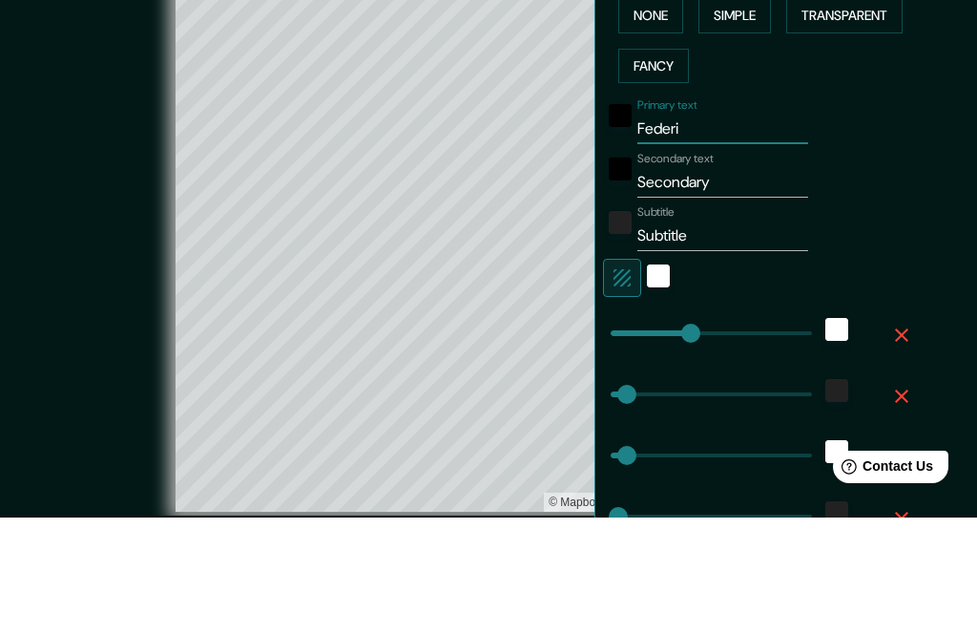
type input "262"
type input "52"
type input "26"
type input "Feder"
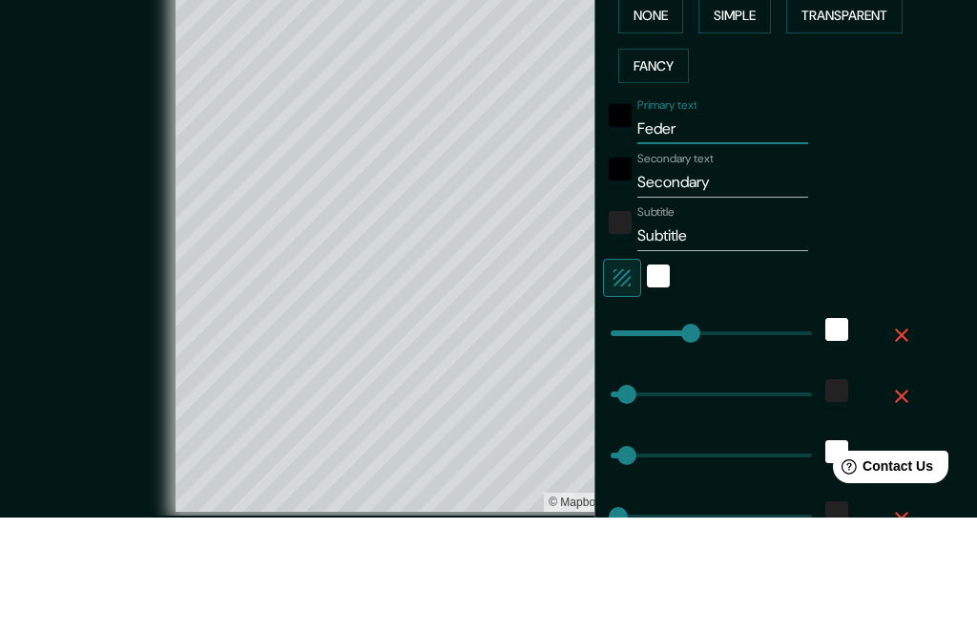
type input "262"
type input "52"
type input "26"
type input "Fede"
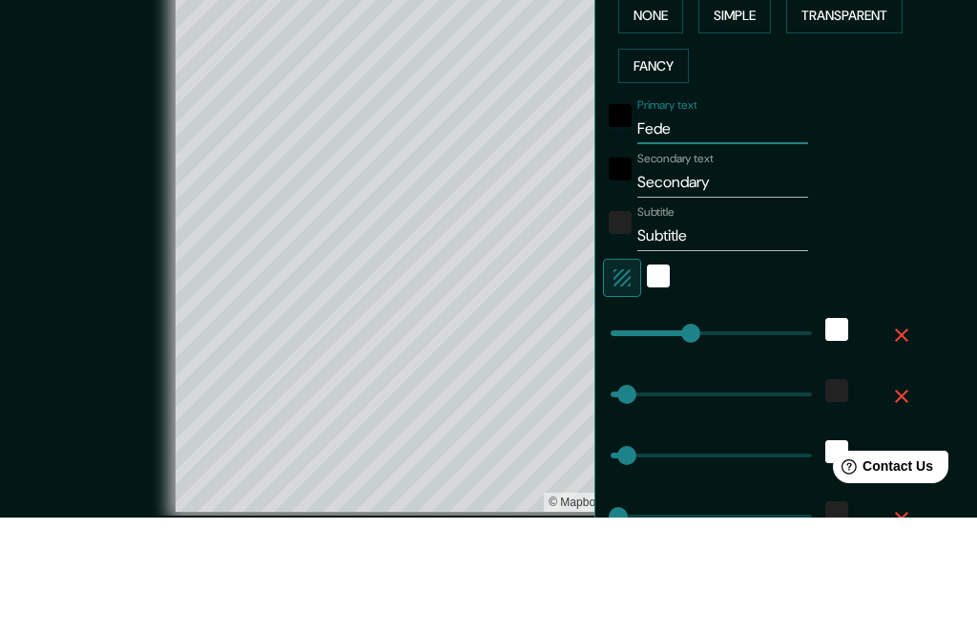
type input "262"
type input "52"
type input "26"
type input "Fed"
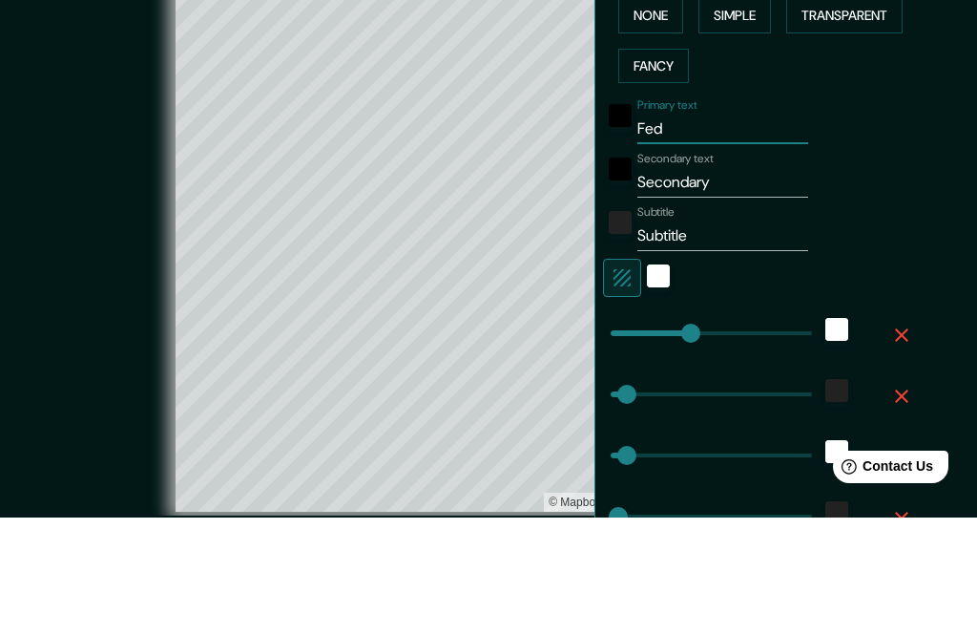
type input "262"
type input "52"
type input "26"
type input "Fe"
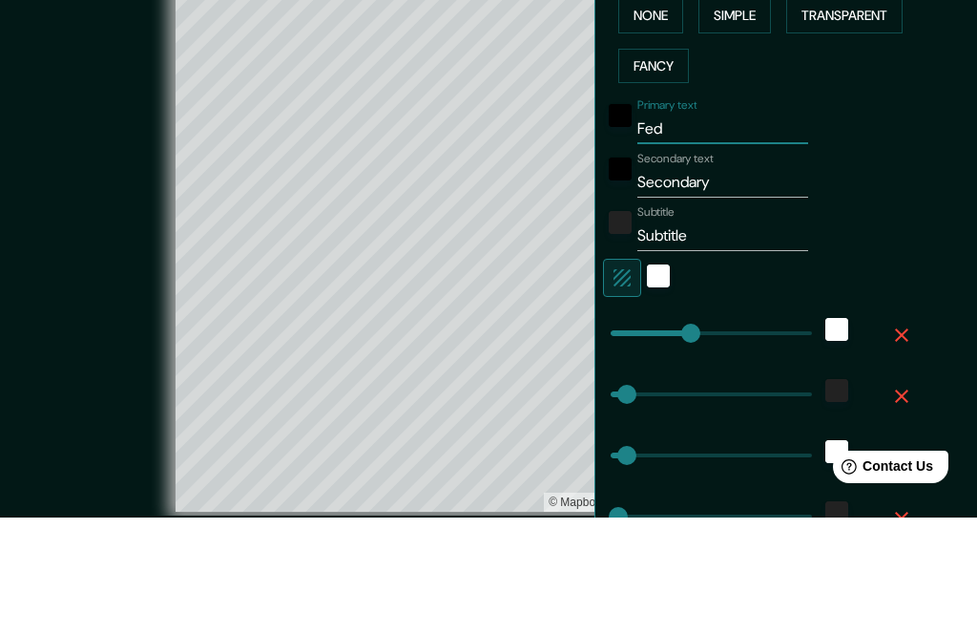
type input "262"
type input "52"
type input "26"
type input "F"
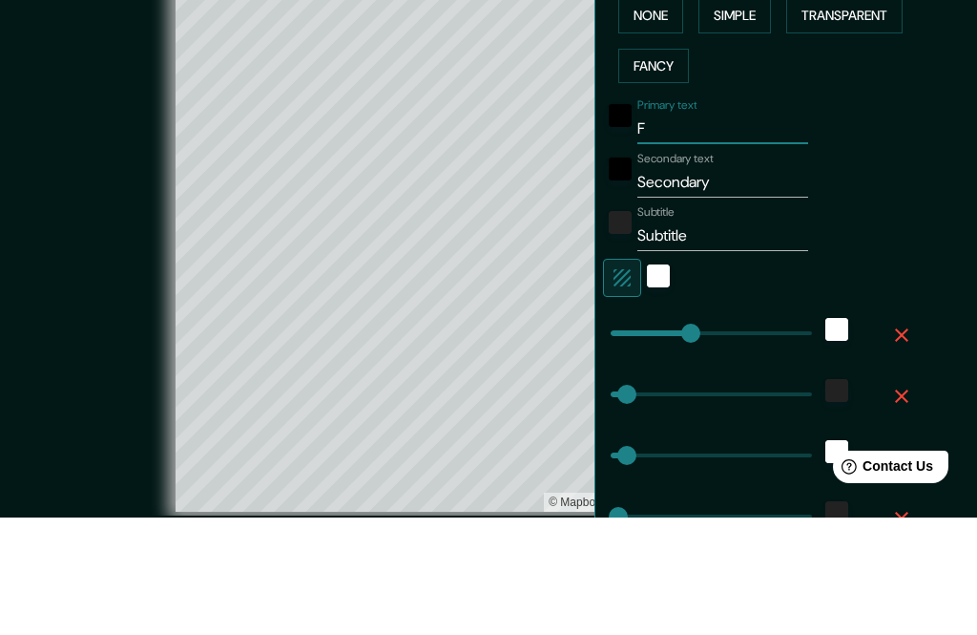
type input "262"
type input "52"
type input "26"
type input "262"
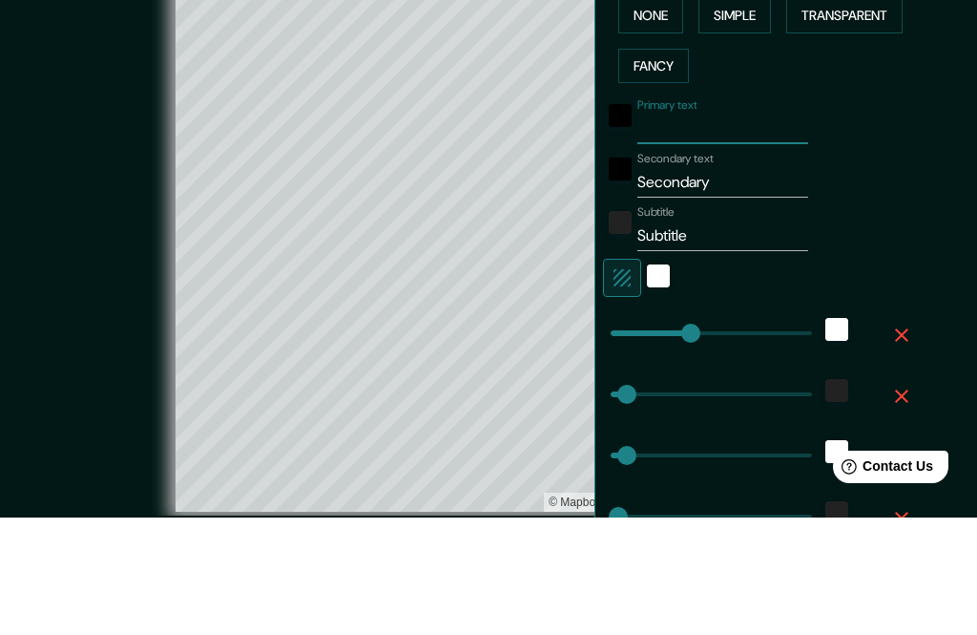
type input "52"
type input "26"
type input "G"
type input "262"
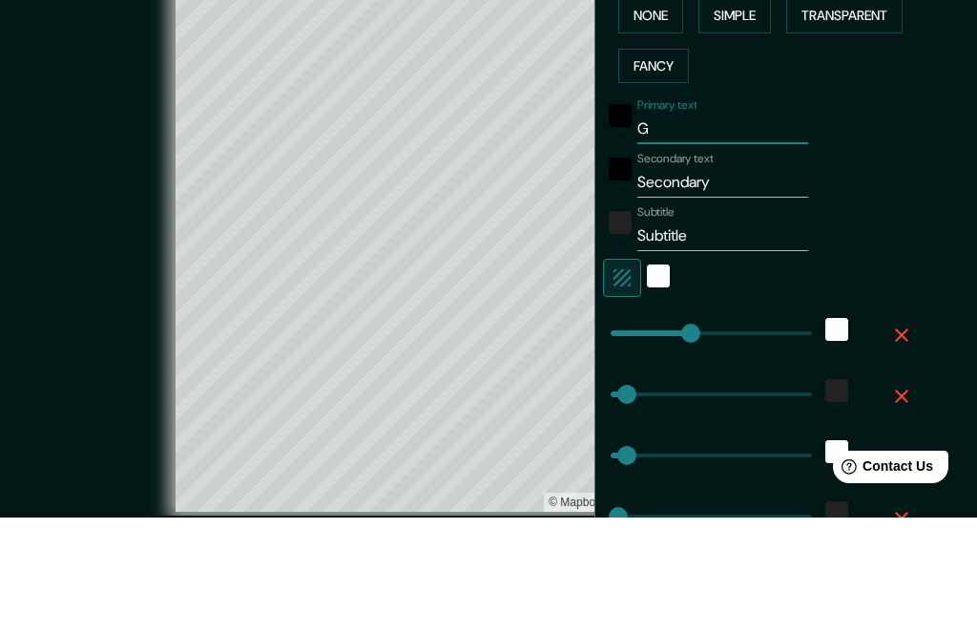
type input "52"
type input "26"
type input "Ga"
type input "262"
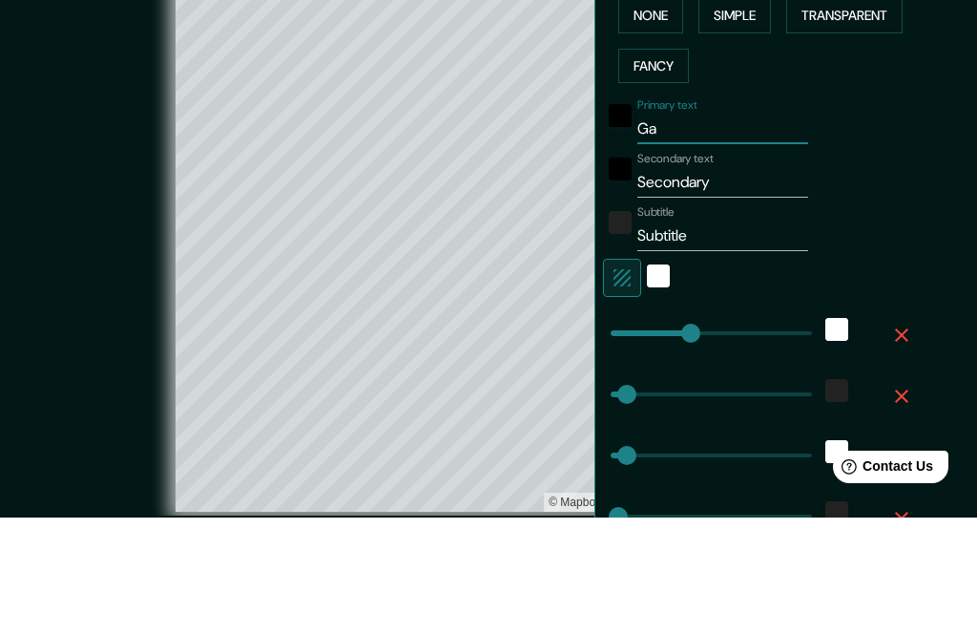
type input "52"
type input "26"
type input "Gar"
type input "262"
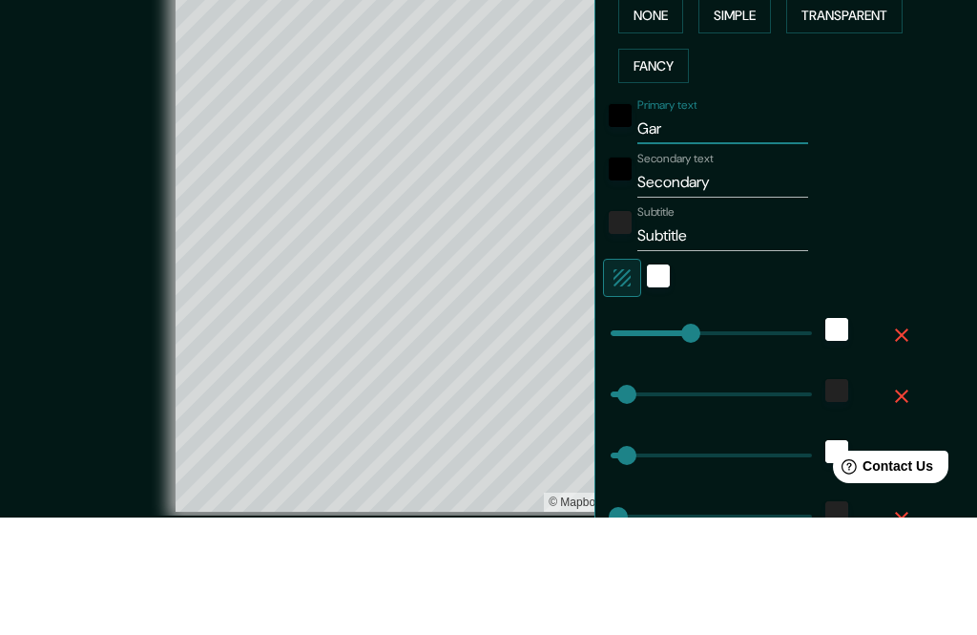
type input "52"
type input "26"
type input "Garc"
type input "262"
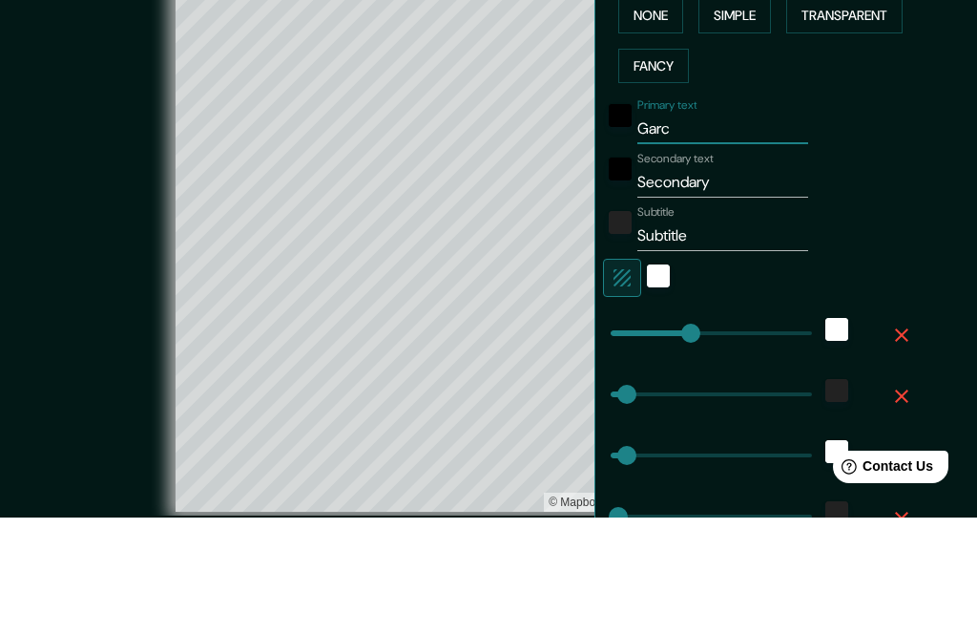
type input "52"
type input "26"
type input "Garci"
type input "262"
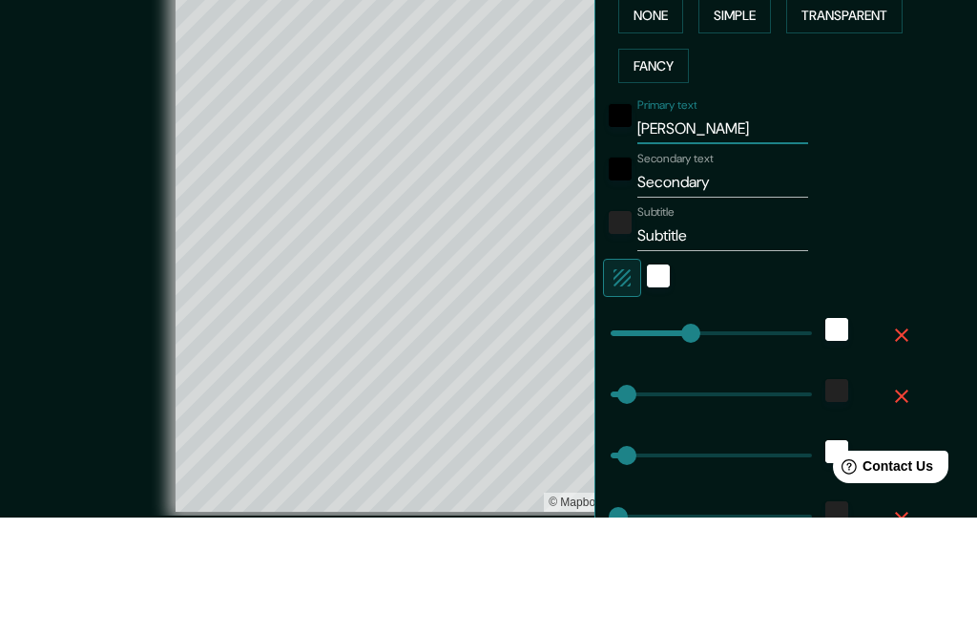
type input "52"
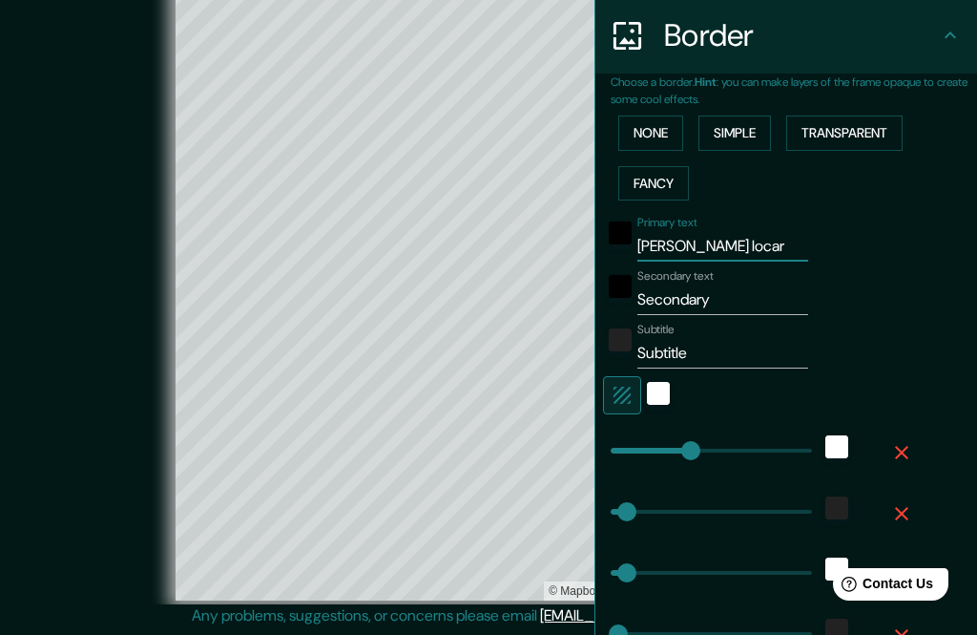
click at [738, 291] on input "Secondary" at bounding box center [723, 299] width 171 height 31
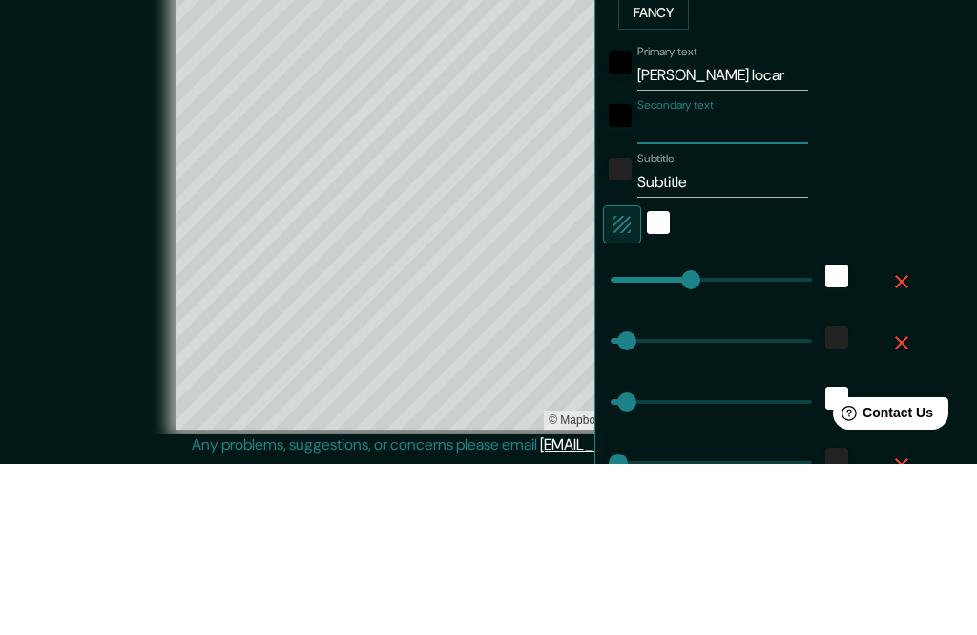
click at [745, 231] on input "Garcia locar" at bounding box center [723, 246] width 171 height 31
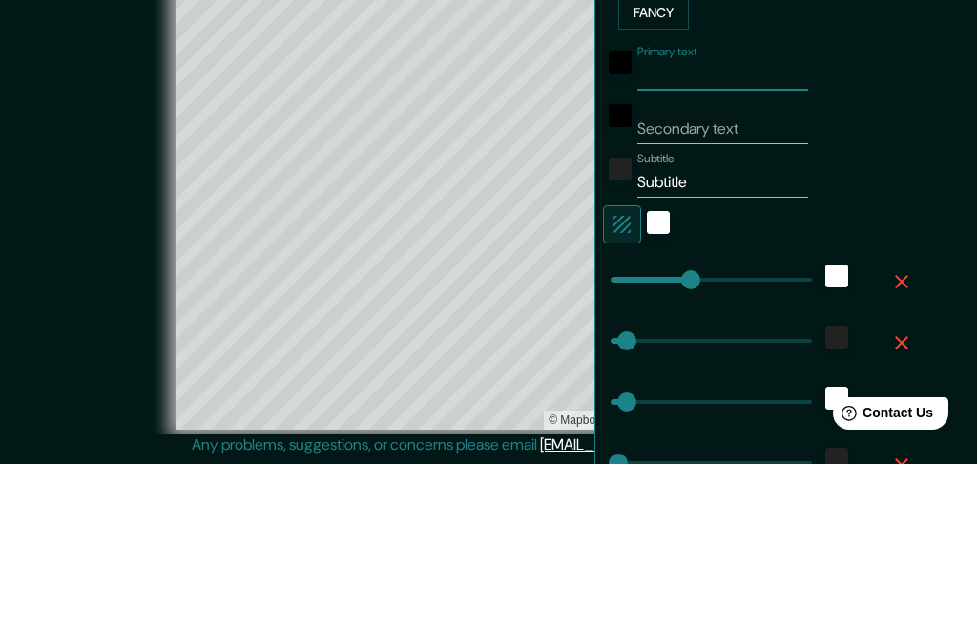
click at [697, 284] on input "Secondary text" at bounding box center [723, 299] width 171 height 31
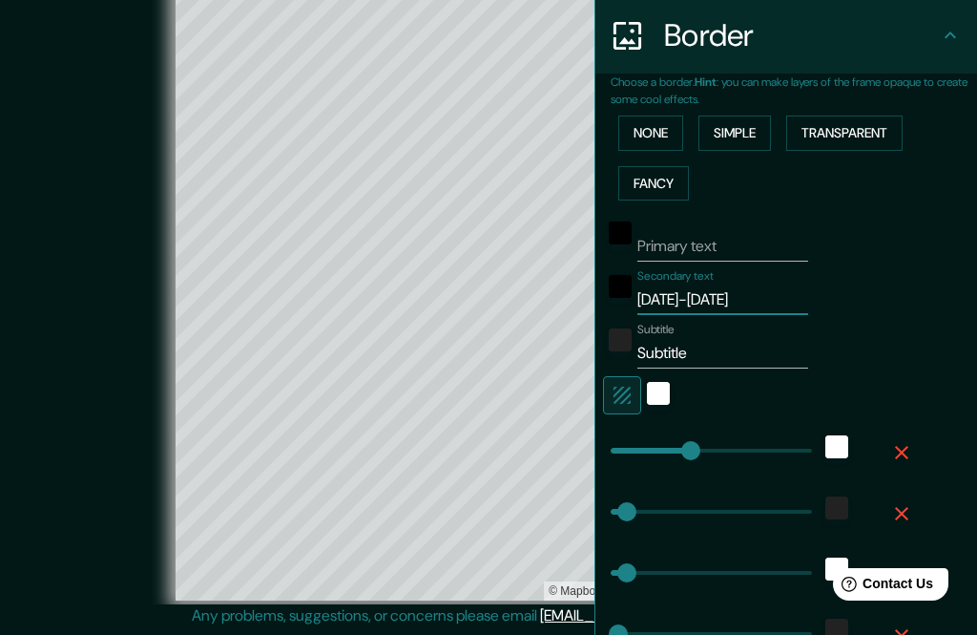
click at [717, 359] on input "Subtitle" at bounding box center [723, 353] width 171 height 31
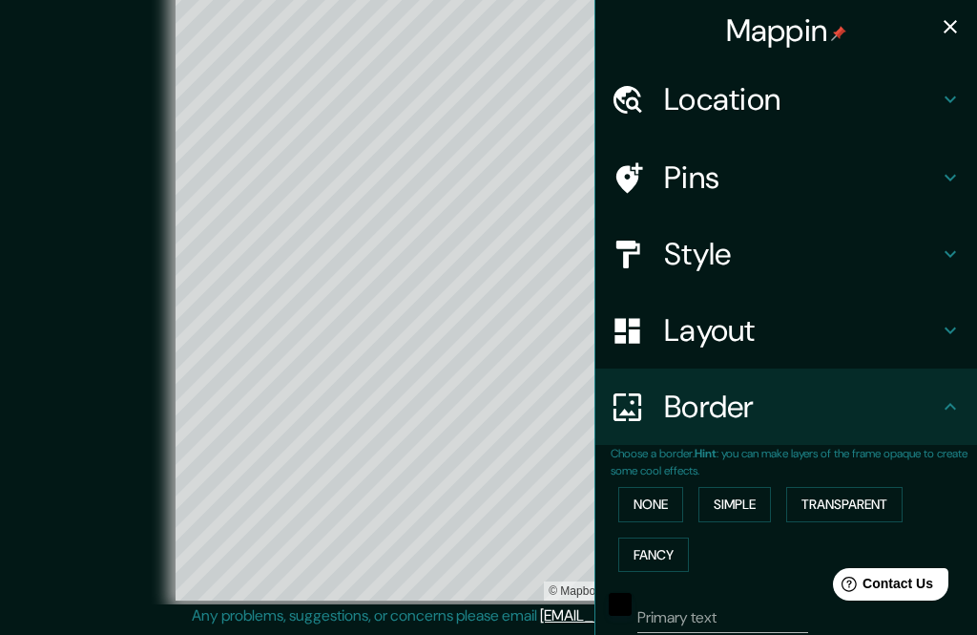
scroll to position [0, 0]
click at [950, 27] on icon "button" at bounding box center [950, 26] width 13 height 13
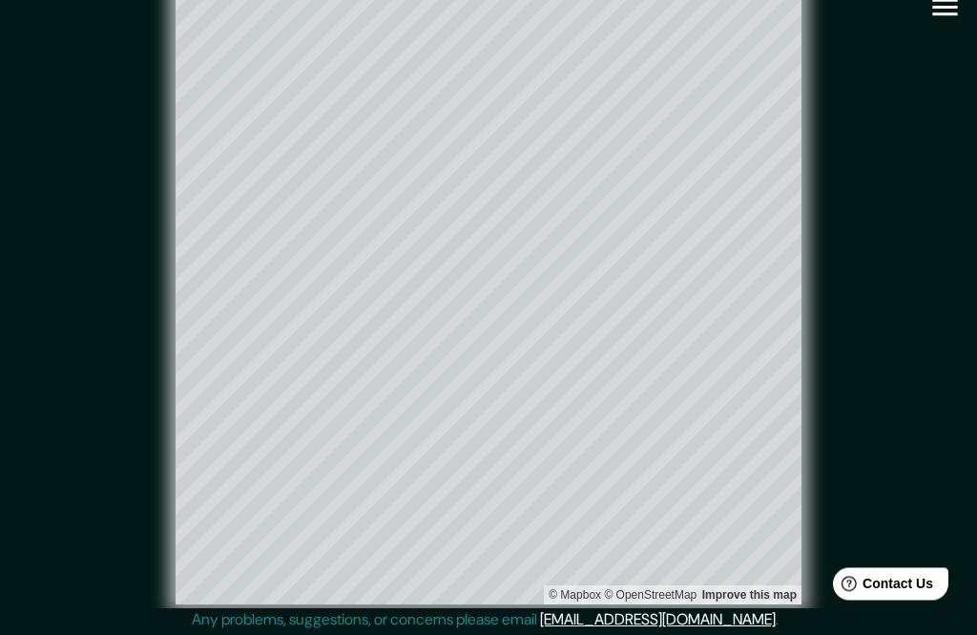
scroll to position [20, 0]
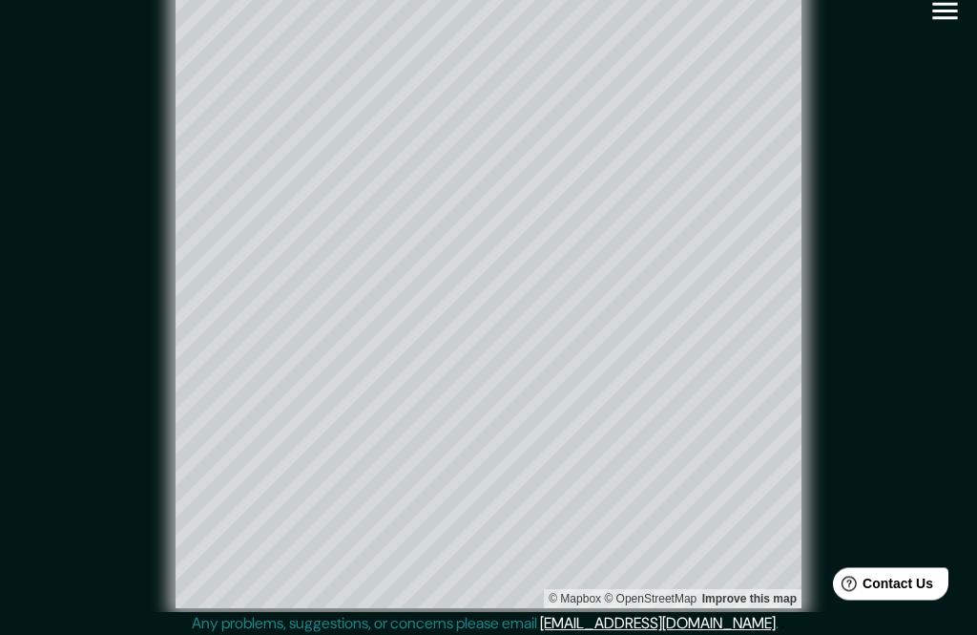
click at [949, 14] on icon "button" at bounding box center [945, 11] width 33 height 33
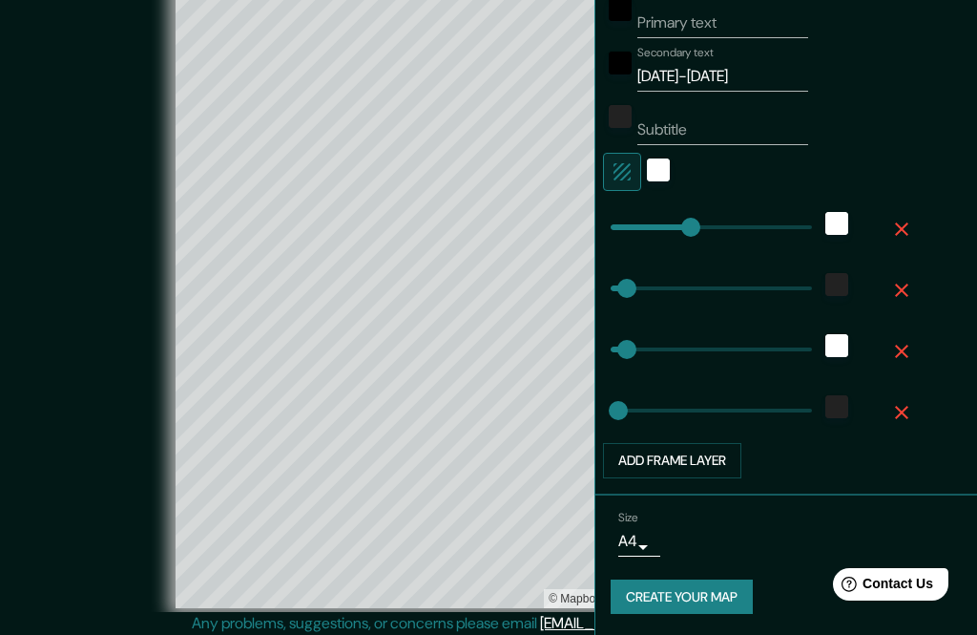
scroll to position [594, 0]
click at [686, 596] on button "Create your map" at bounding box center [682, 597] width 142 height 35
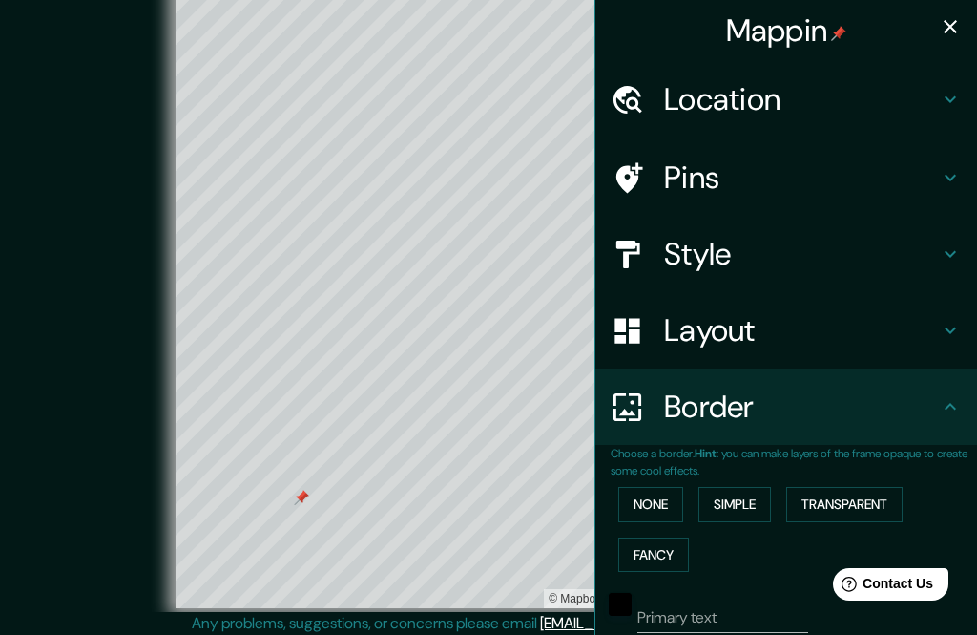
scroll to position [0, 0]
click at [953, 23] on icon "button" at bounding box center [950, 26] width 23 height 23
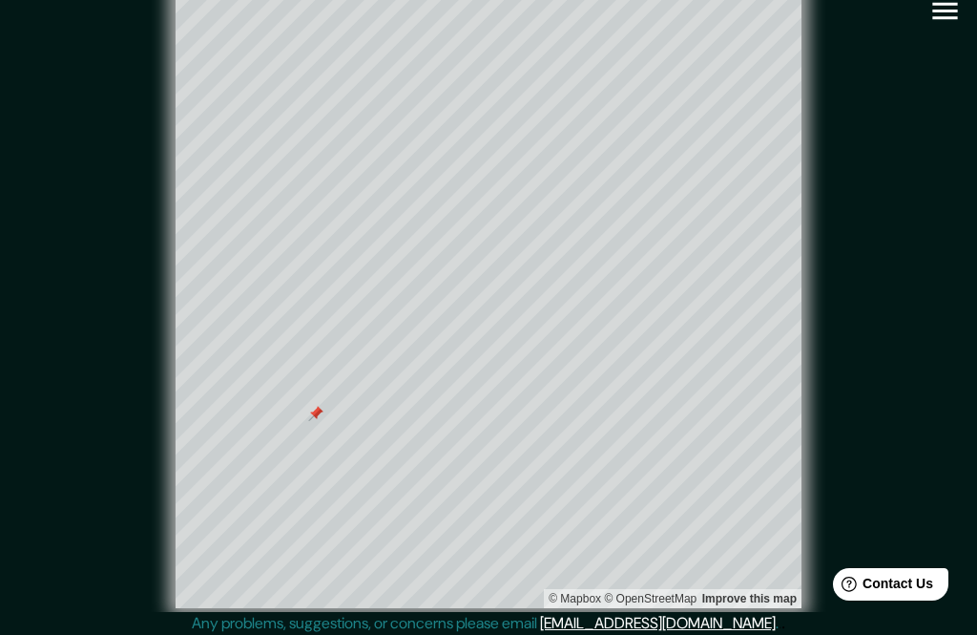
click at [942, 18] on icon "button" at bounding box center [944, 11] width 25 height 17
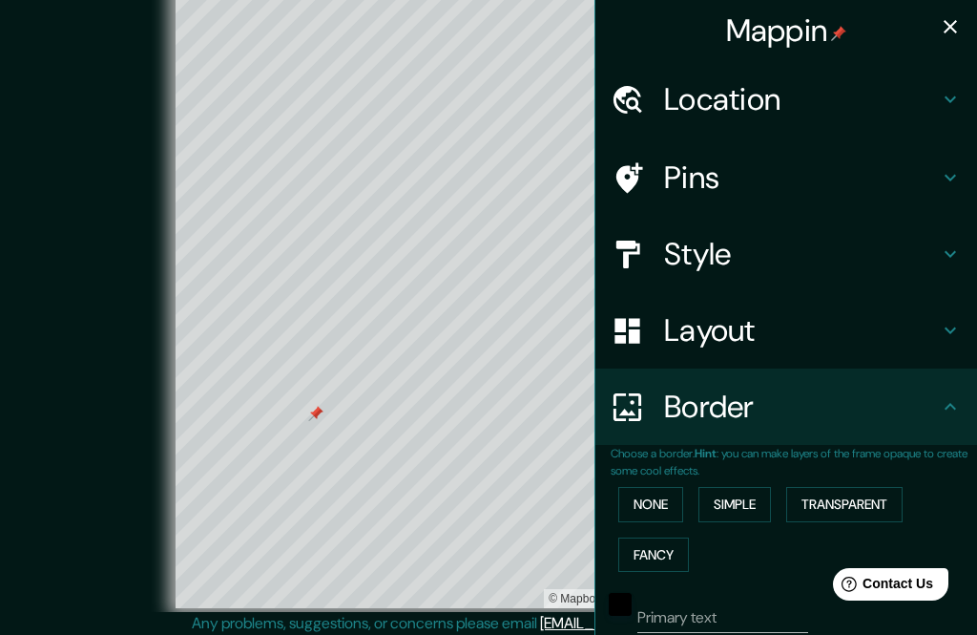
click at [925, 94] on h4 "Location" at bounding box center [801, 99] width 275 height 38
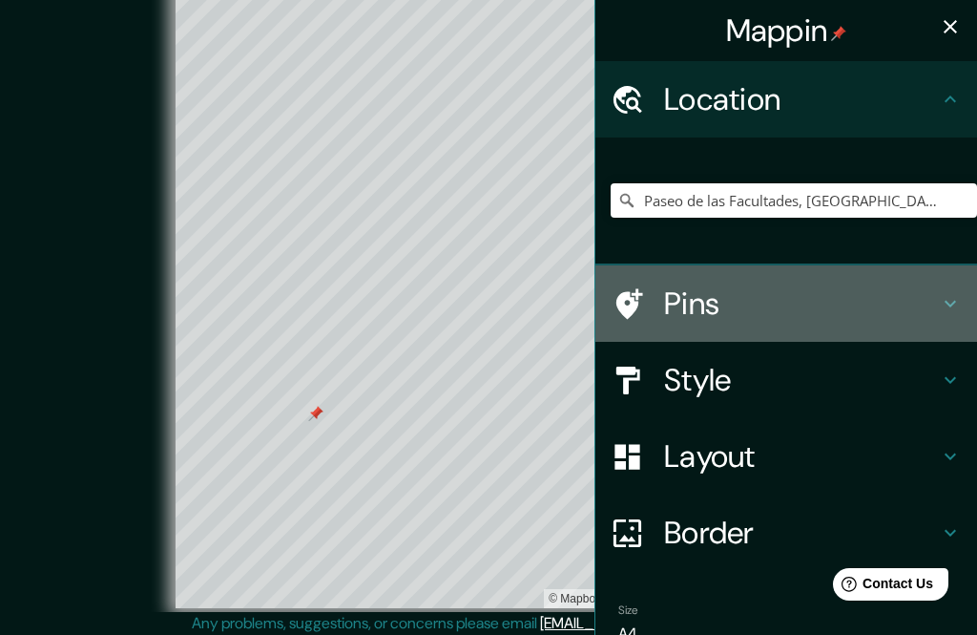
click at [930, 318] on h4 "Pins" at bounding box center [801, 303] width 275 height 38
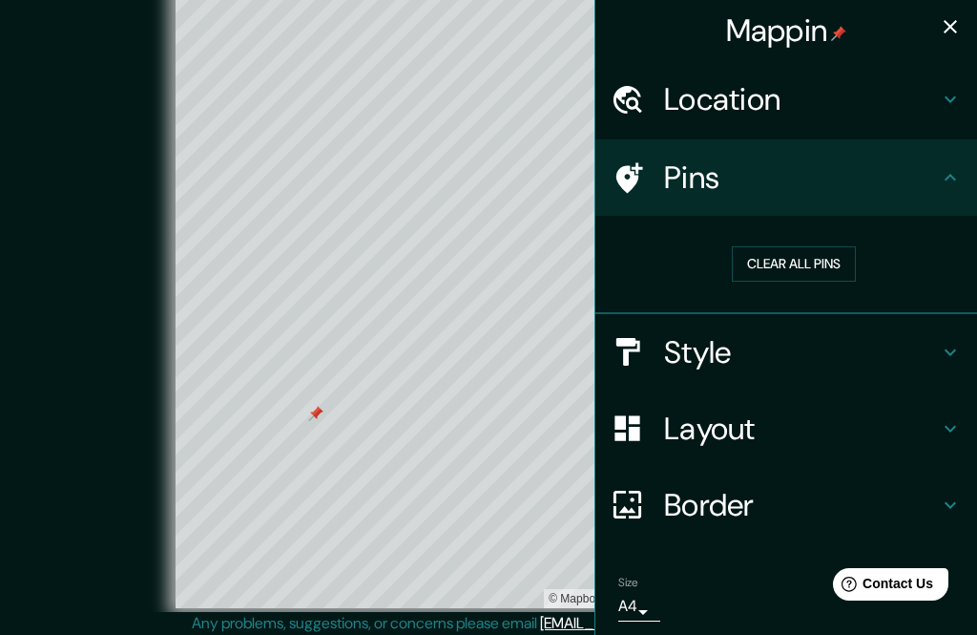
click at [829, 270] on button "Clear all pins" at bounding box center [794, 263] width 124 height 35
click at [953, 35] on icon "button" at bounding box center [950, 26] width 23 height 23
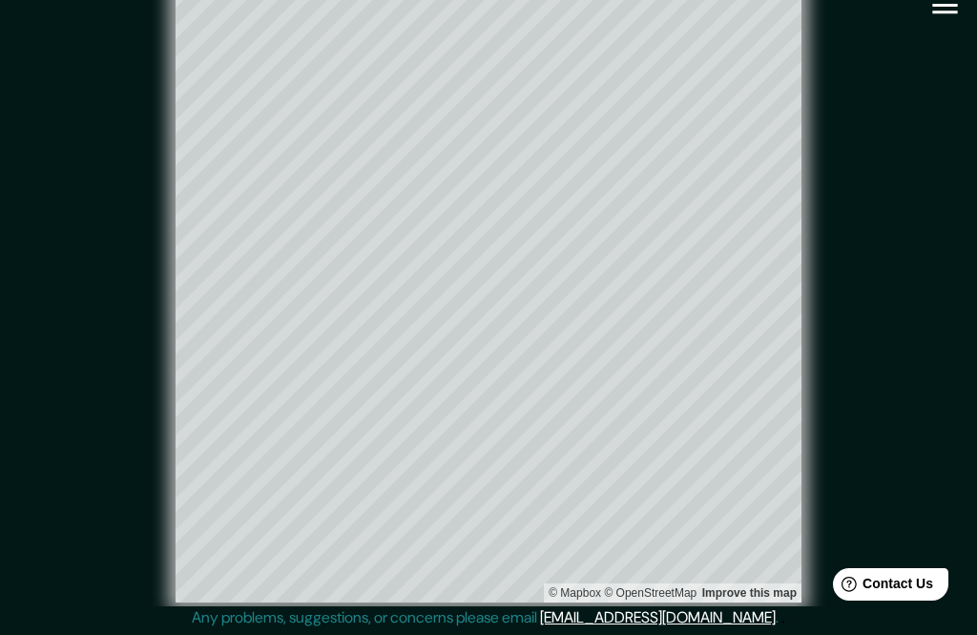
scroll to position [26, 0]
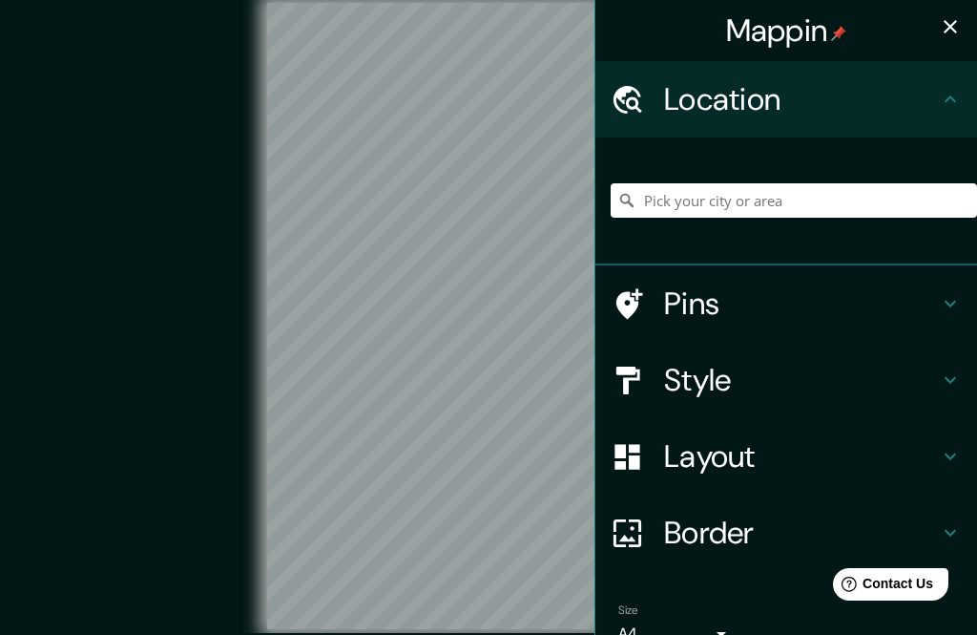
click at [951, 20] on icon "button" at bounding box center [950, 26] width 23 height 23
